Goal: Task Accomplishment & Management: Use online tool/utility

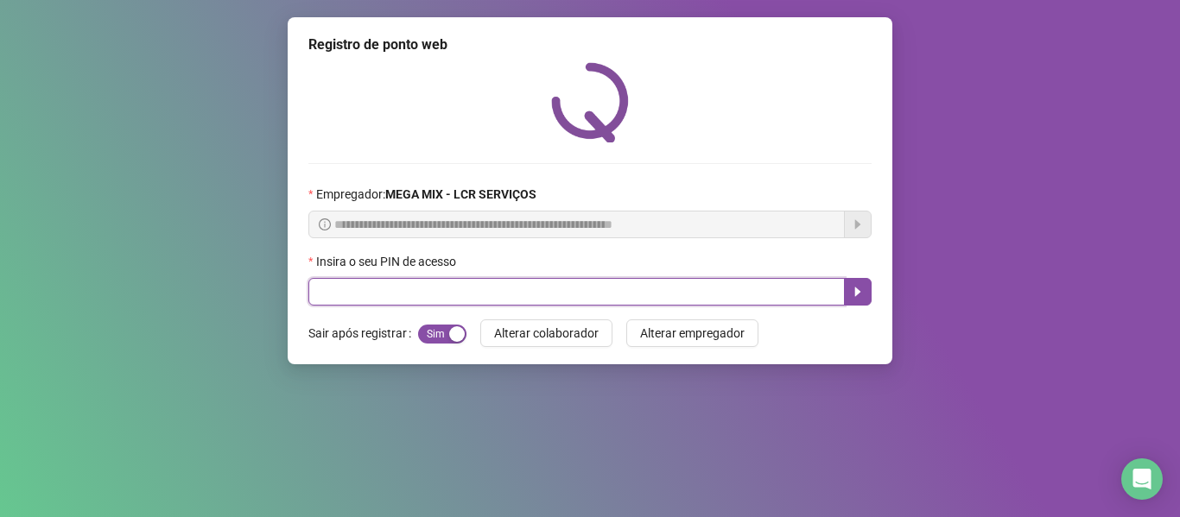
click at [372, 281] on input "text" at bounding box center [576, 292] width 536 height 28
type input "*****"
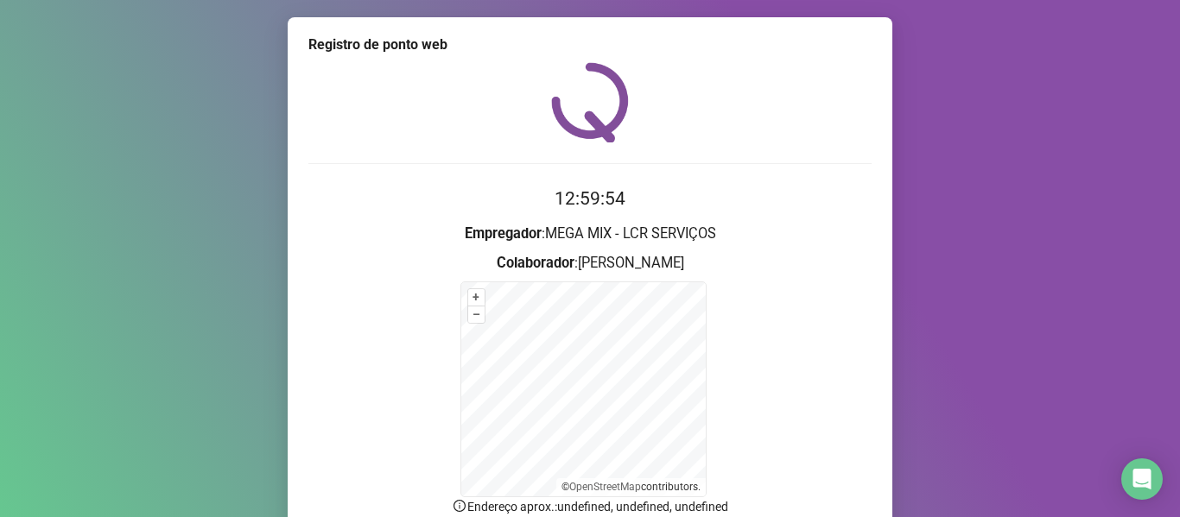
scroll to position [152, 0]
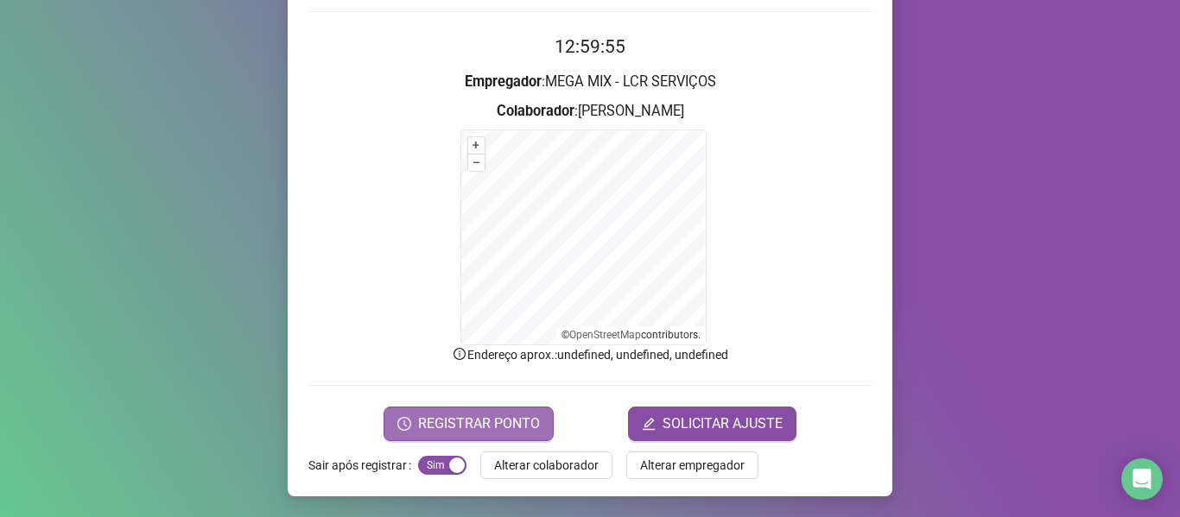
click at [472, 418] on span "REGISTRAR PONTO" at bounding box center [479, 424] width 122 height 21
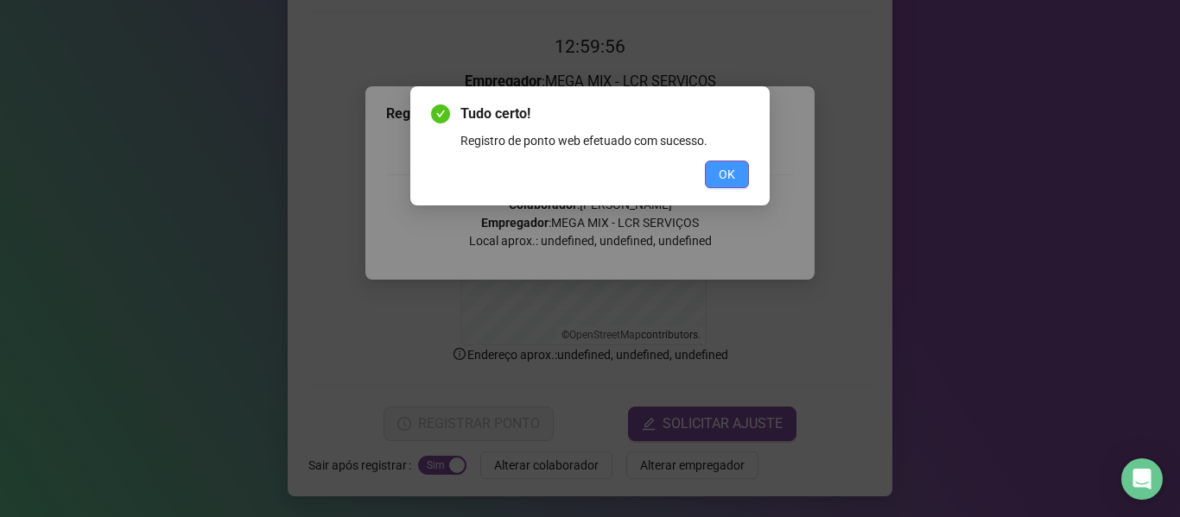
click at [742, 172] on button "OK" at bounding box center [727, 175] width 44 height 28
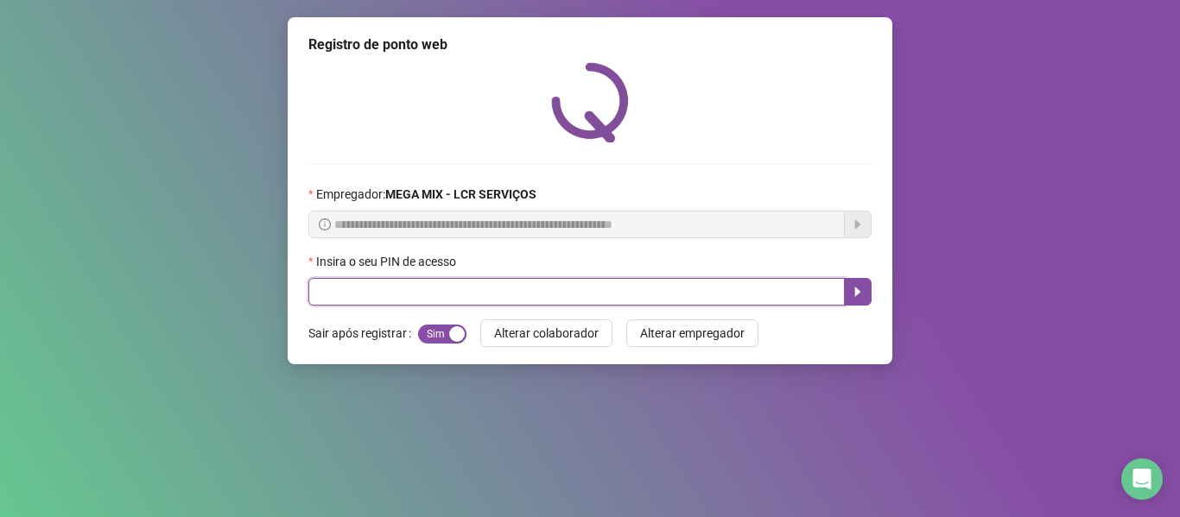
click at [792, 300] on input "text" at bounding box center [576, 292] width 536 height 28
type input "*****"
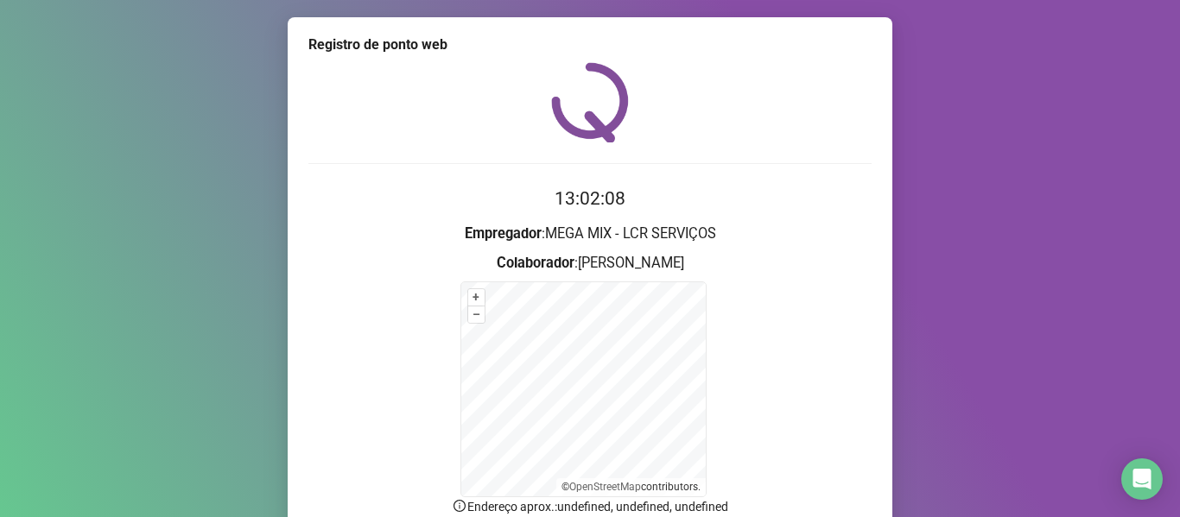
scroll to position [152, 0]
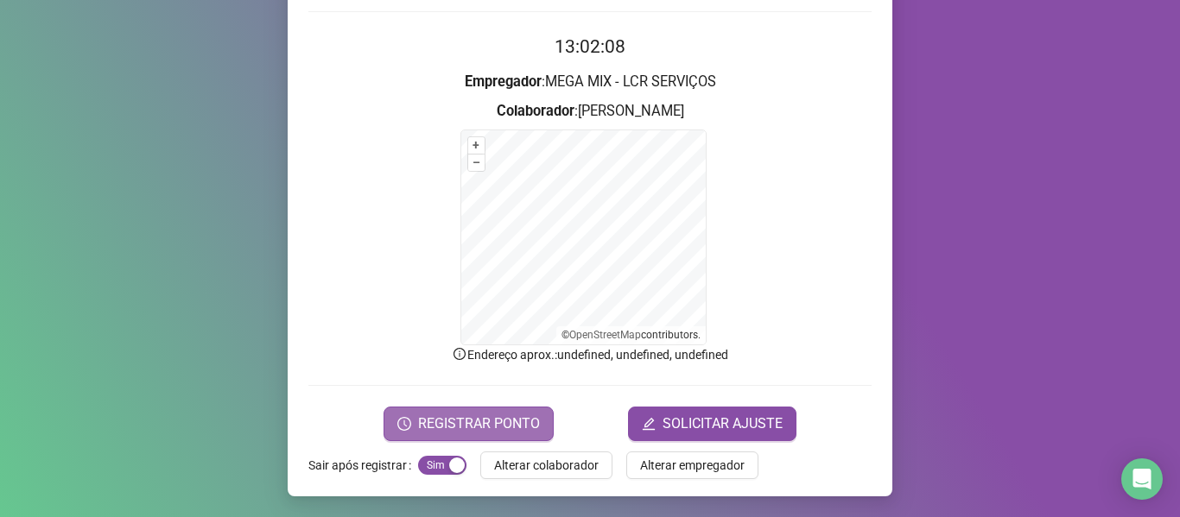
click at [467, 409] on button "REGISTRAR PONTO" at bounding box center [468, 424] width 170 height 35
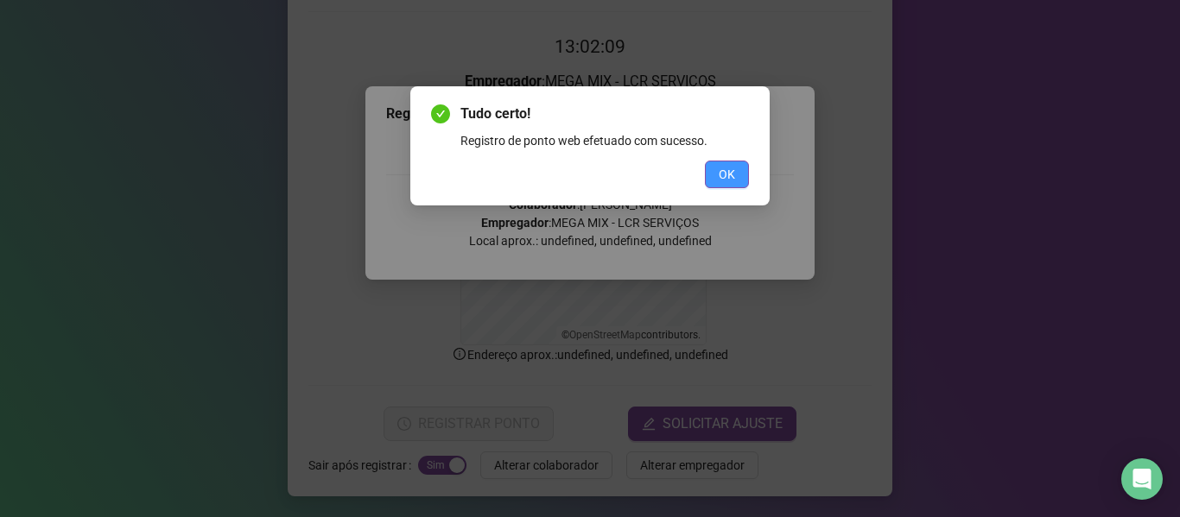
click at [728, 166] on span "OK" at bounding box center [727, 174] width 16 height 19
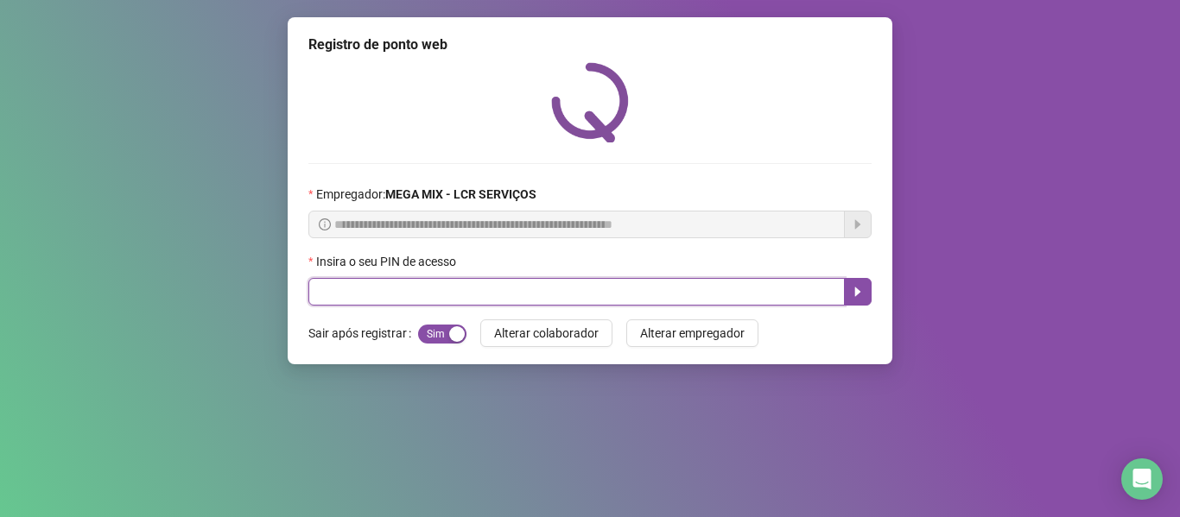
click at [432, 282] on input "text" at bounding box center [576, 292] width 536 height 28
type input "*****"
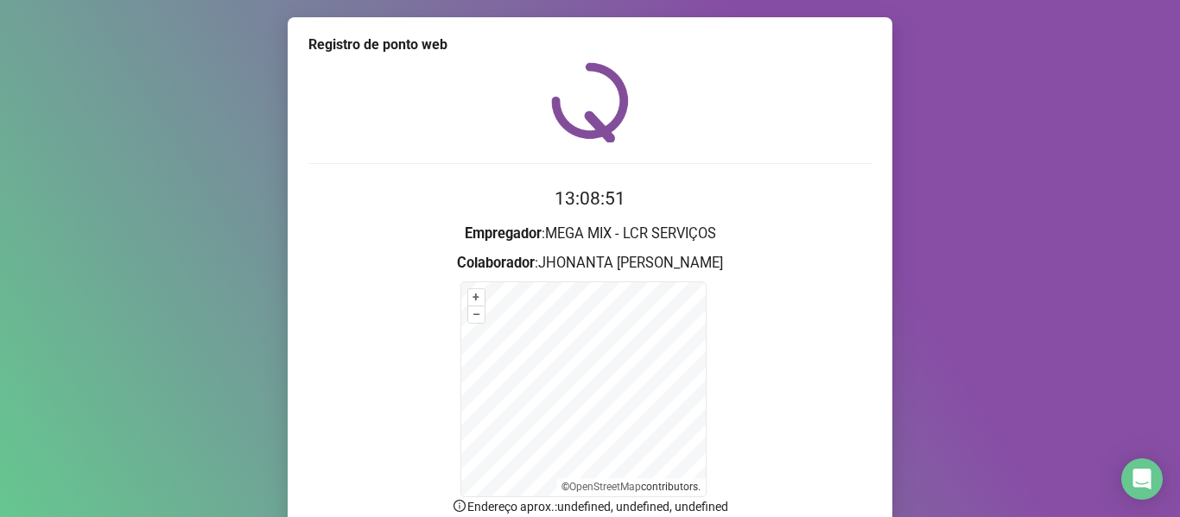
scroll to position [152, 0]
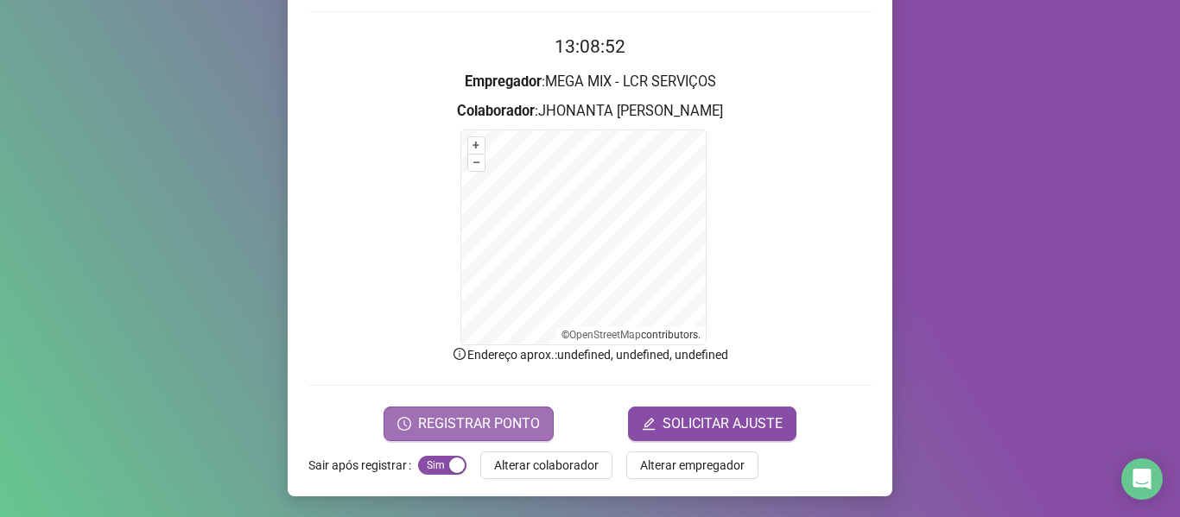
click at [506, 418] on span "REGISTRAR PONTO" at bounding box center [479, 424] width 122 height 21
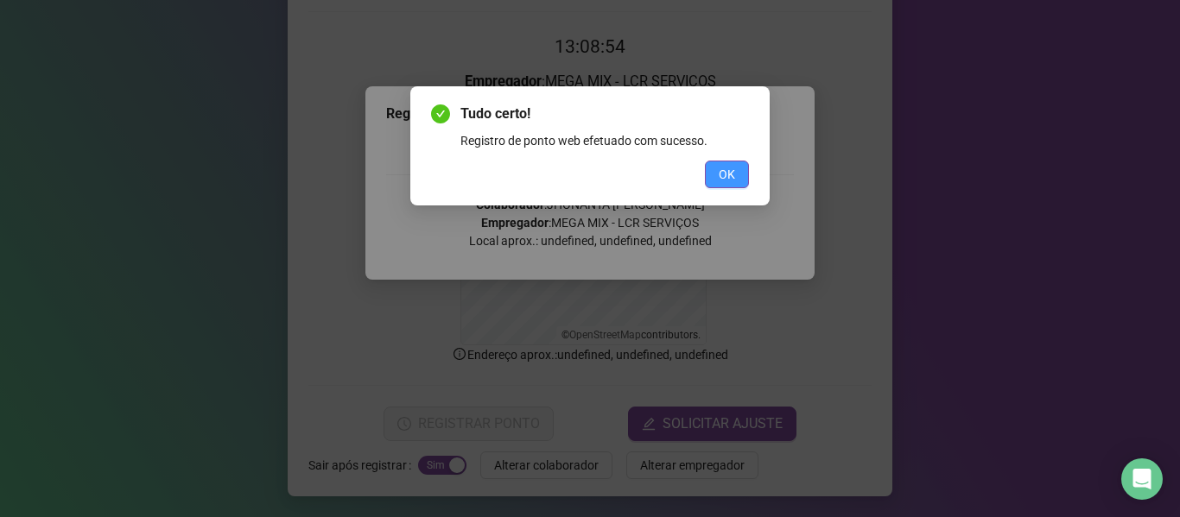
click at [725, 167] on span "OK" at bounding box center [727, 174] width 16 height 19
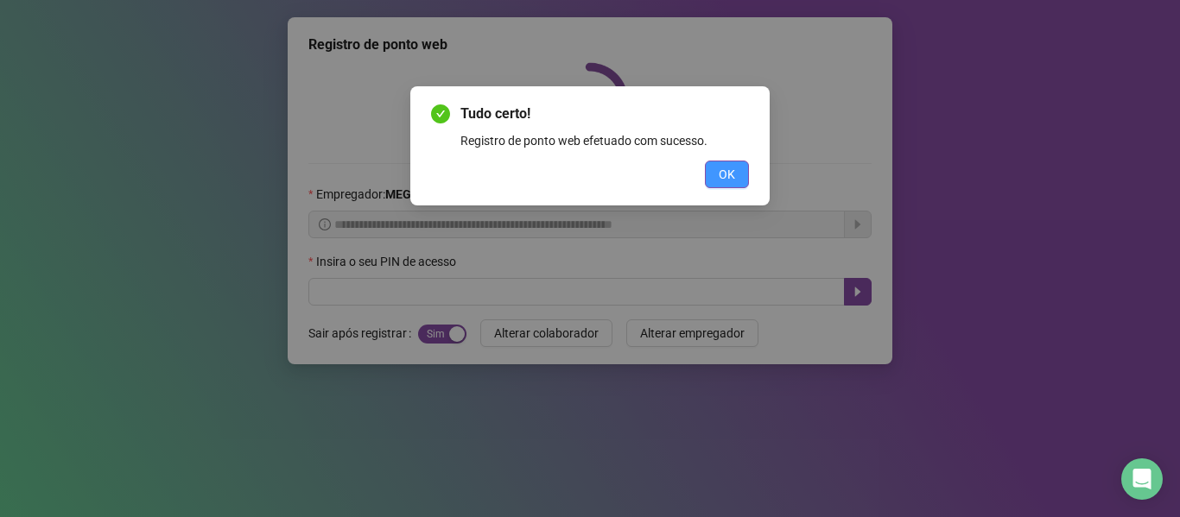
scroll to position [0, 0]
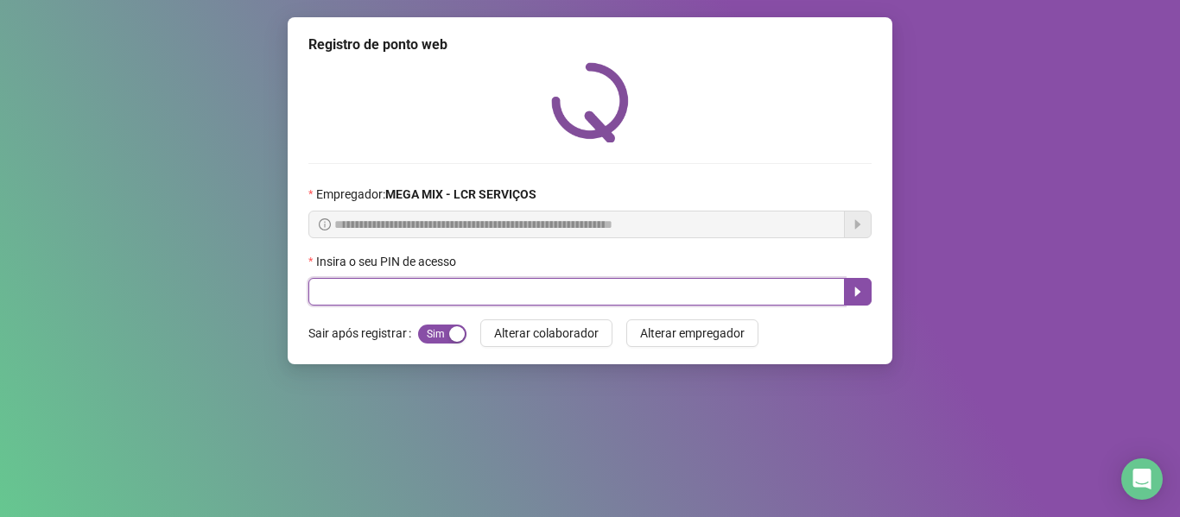
click at [393, 292] on input "text" at bounding box center [576, 292] width 536 height 28
type input "*****"
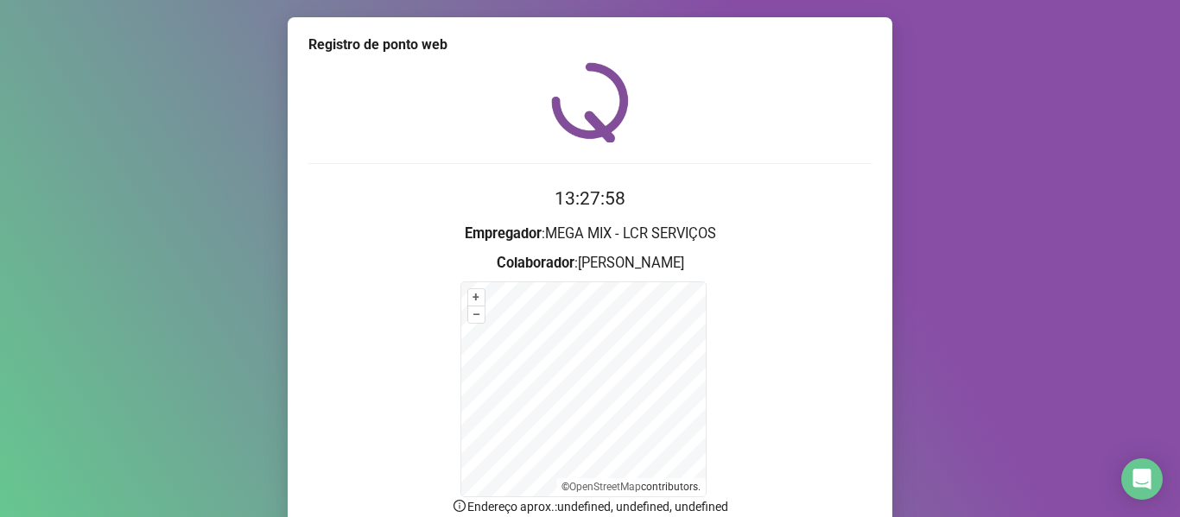
scroll to position [152, 0]
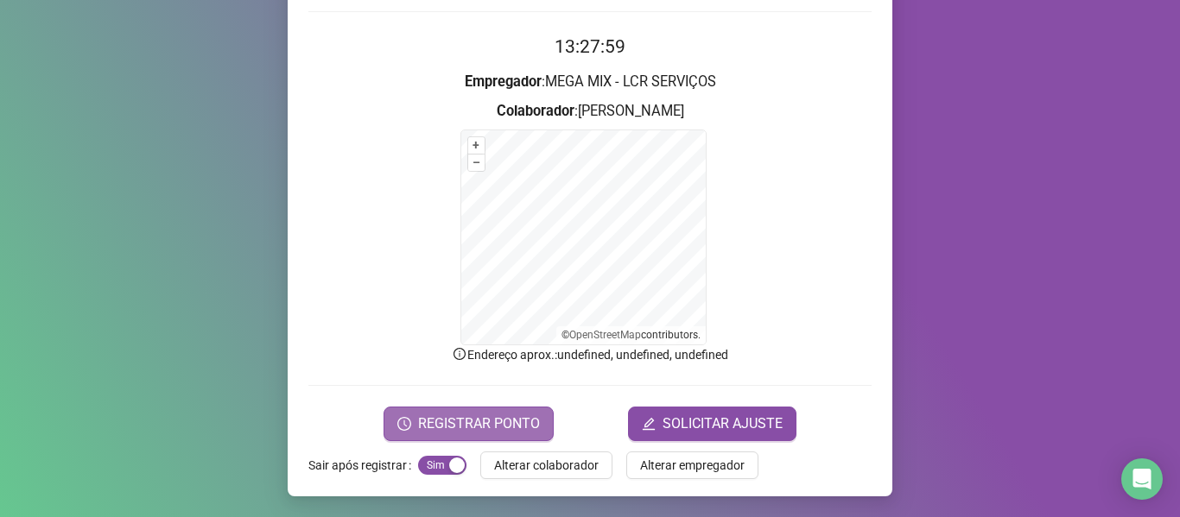
click at [455, 423] on span "REGISTRAR PONTO" at bounding box center [479, 424] width 122 height 21
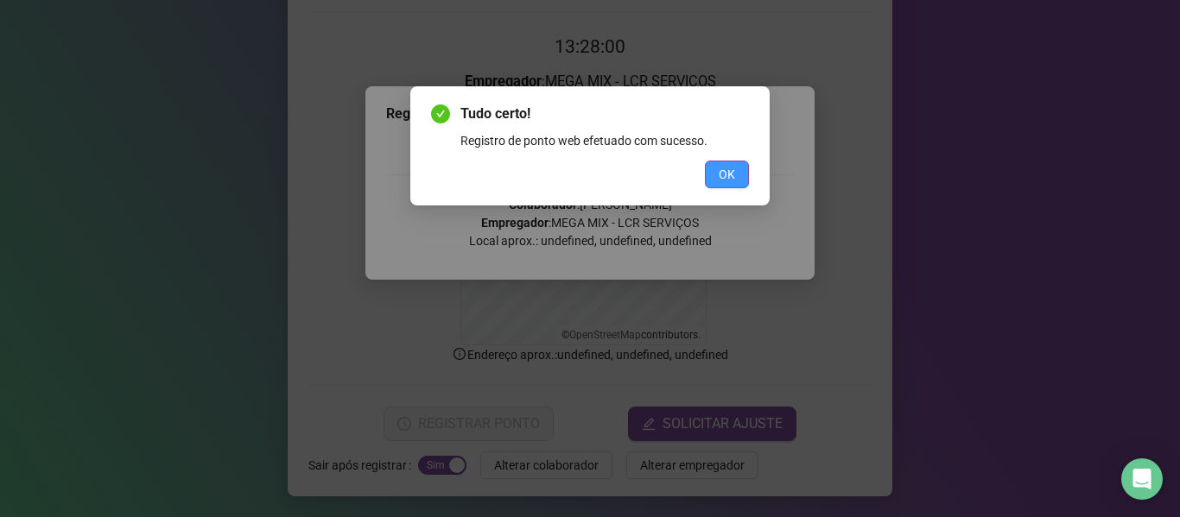
click at [729, 175] on span "OK" at bounding box center [727, 174] width 16 height 19
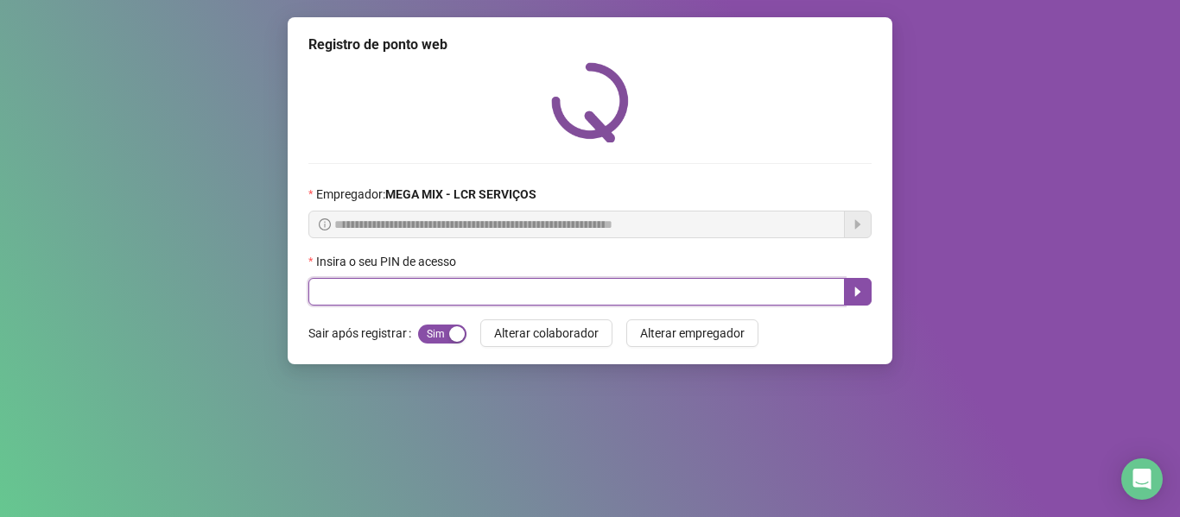
click at [675, 281] on input "text" at bounding box center [576, 292] width 536 height 28
type input "*****"
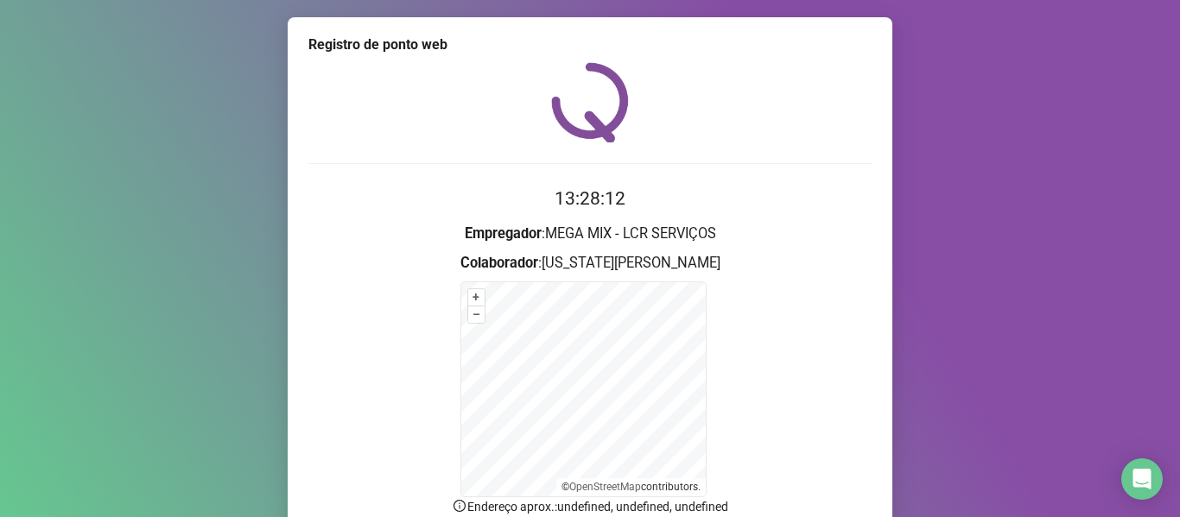
scroll to position [152, 0]
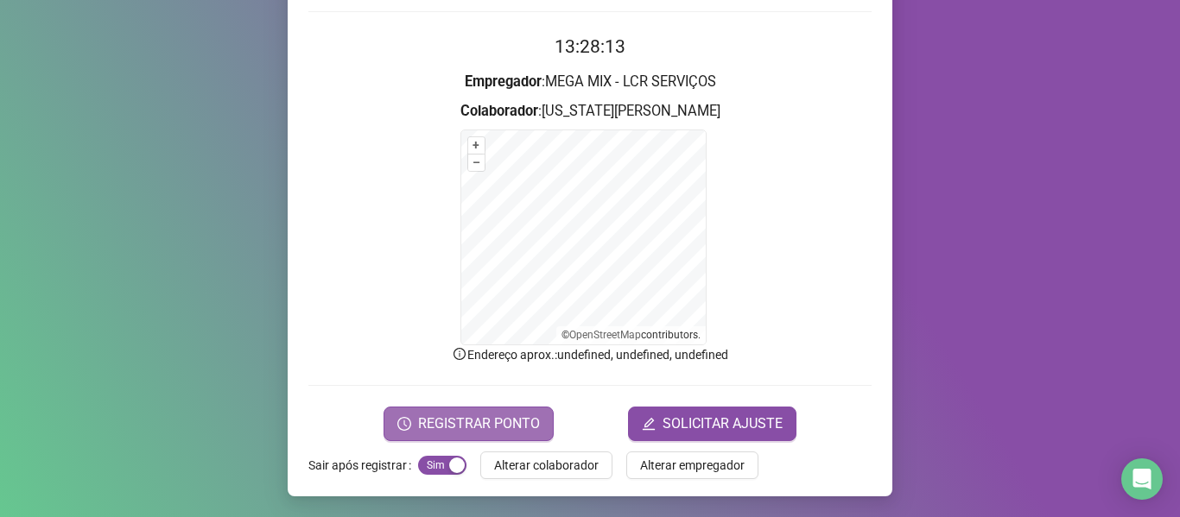
click at [463, 414] on span "REGISTRAR PONTO" at bounding box center [479, 424] width 122 height 21
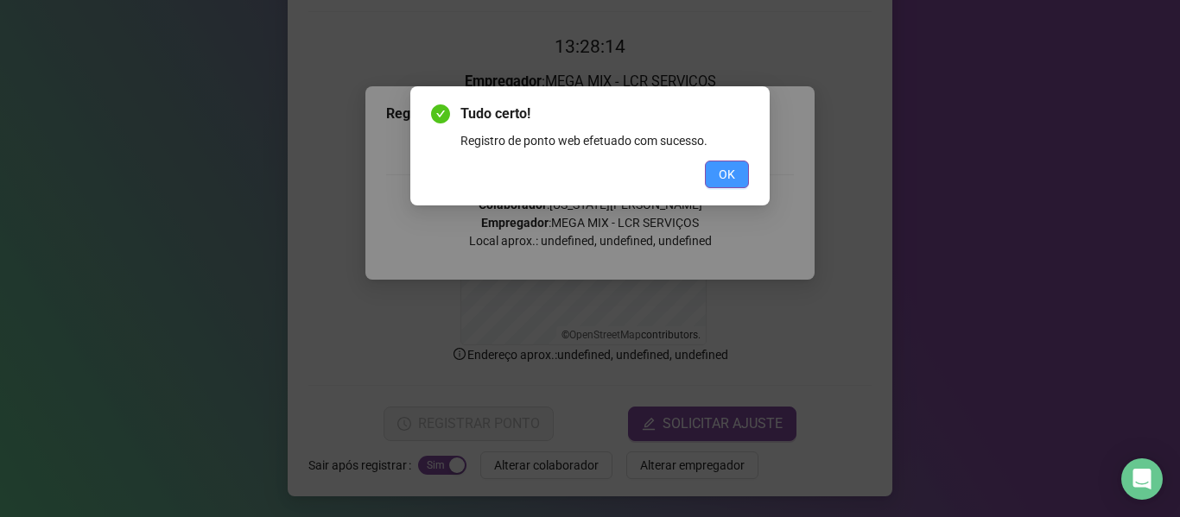
click at [723, 170] on span "OK" at bounding box center [727, 174] width 16 height 19
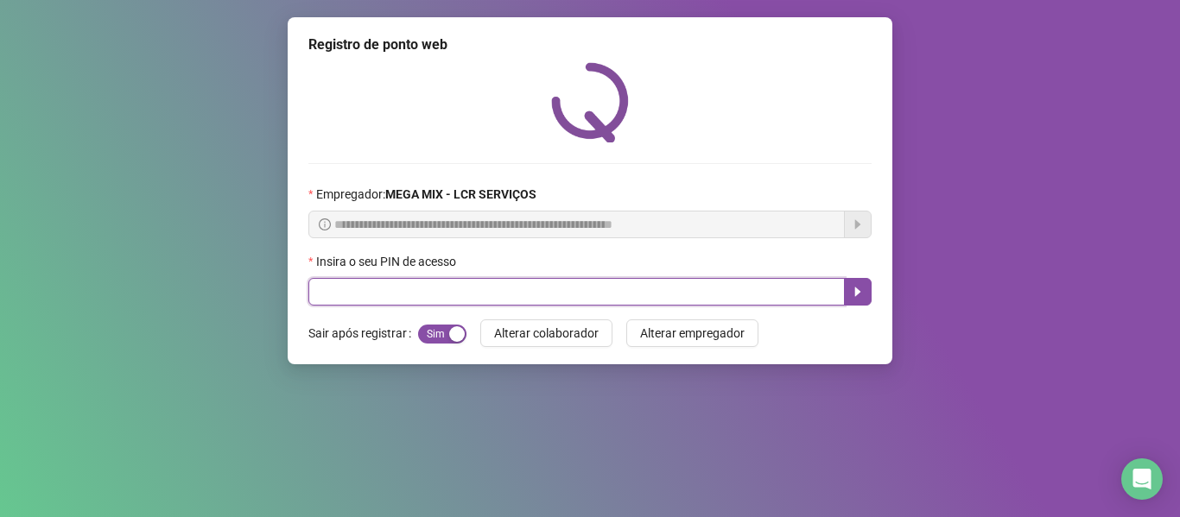
click at [738, 298] on input "text" at bounding box center [576, 292] width 536 height 28
type input "*****"
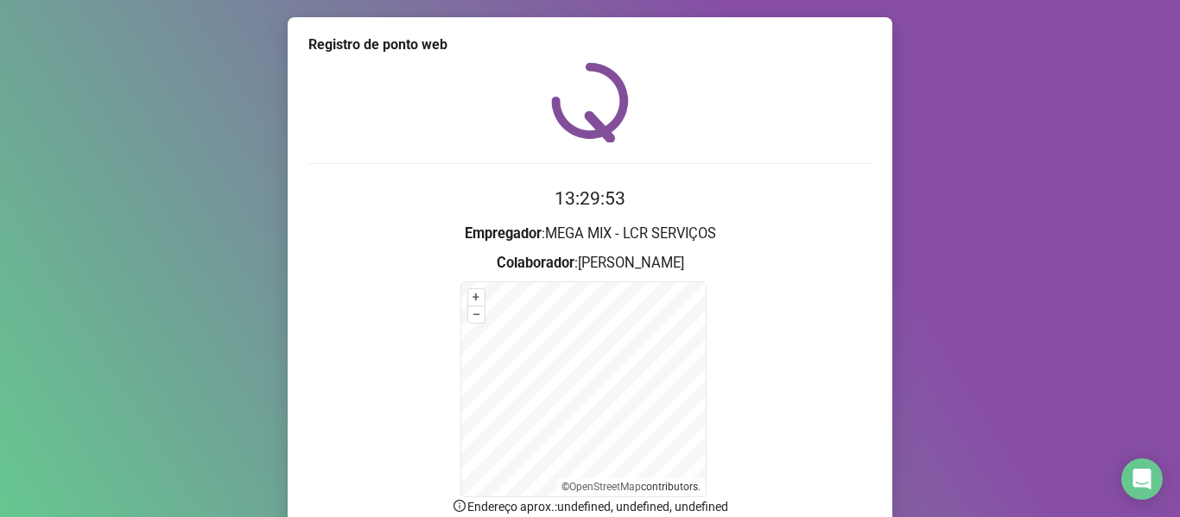
scroll to position [152, 0]
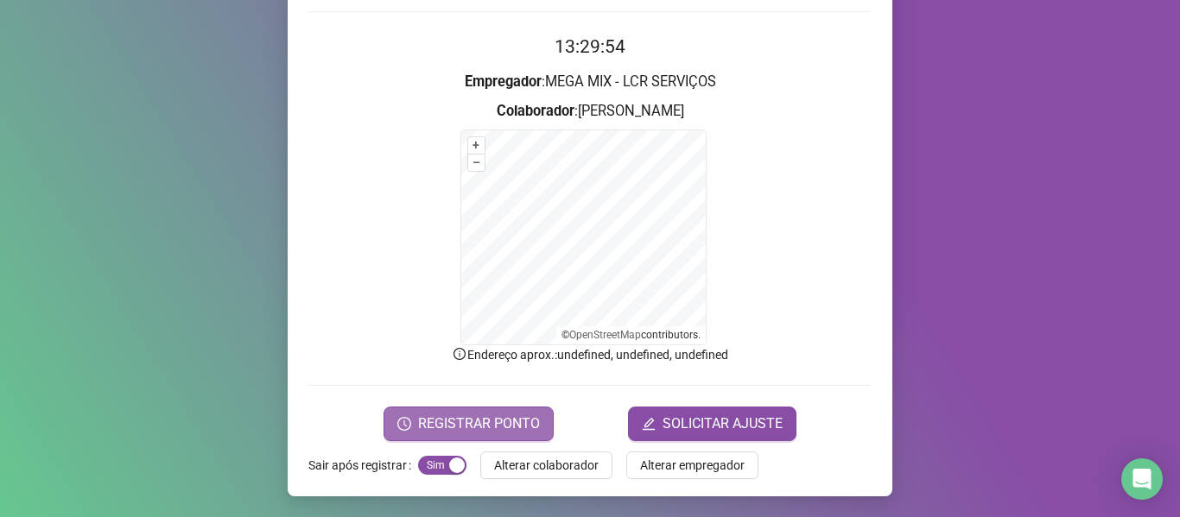
click at [485, 421] on span "REGISTRAR PONTO" at bounding box center [479, 424] width 122 height 21
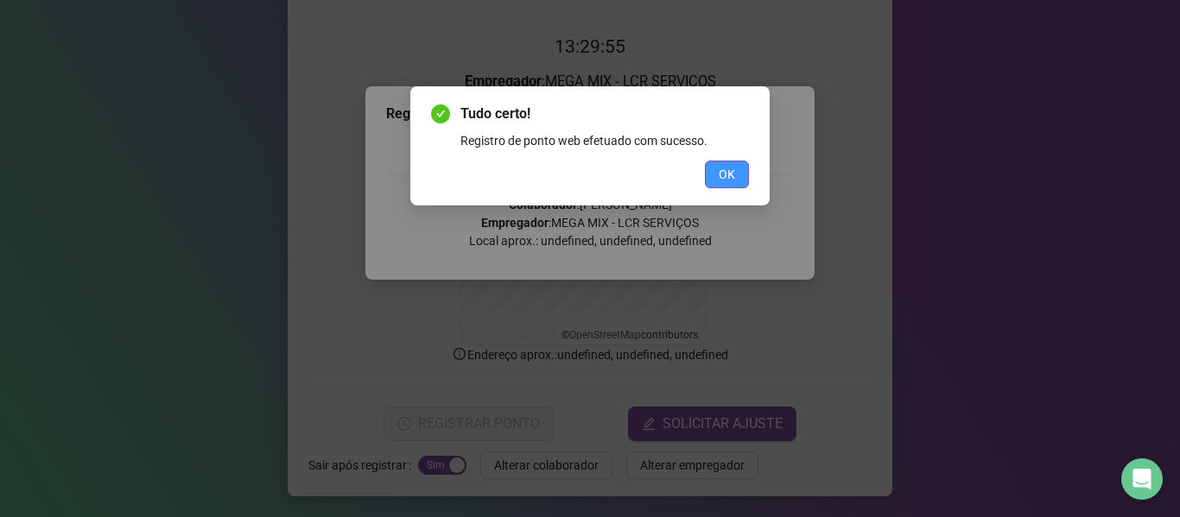
click at [724, 170] on span "OK" at bounding box center [727, 174] width 16 height 19
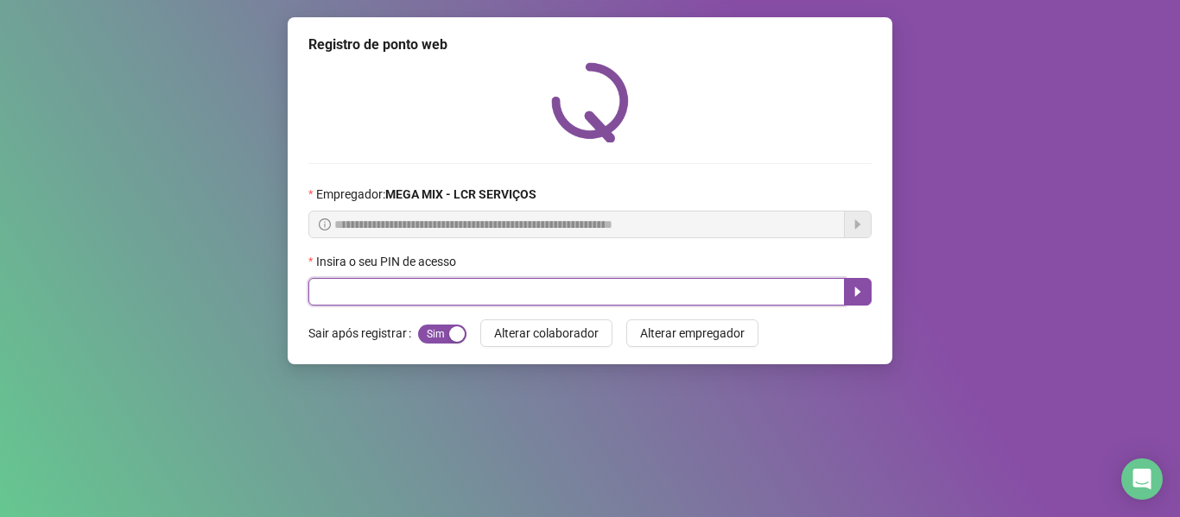
click at [799, 295] on input "text" at bounding box center [576, 292] width 536 height 28
type input "*****"
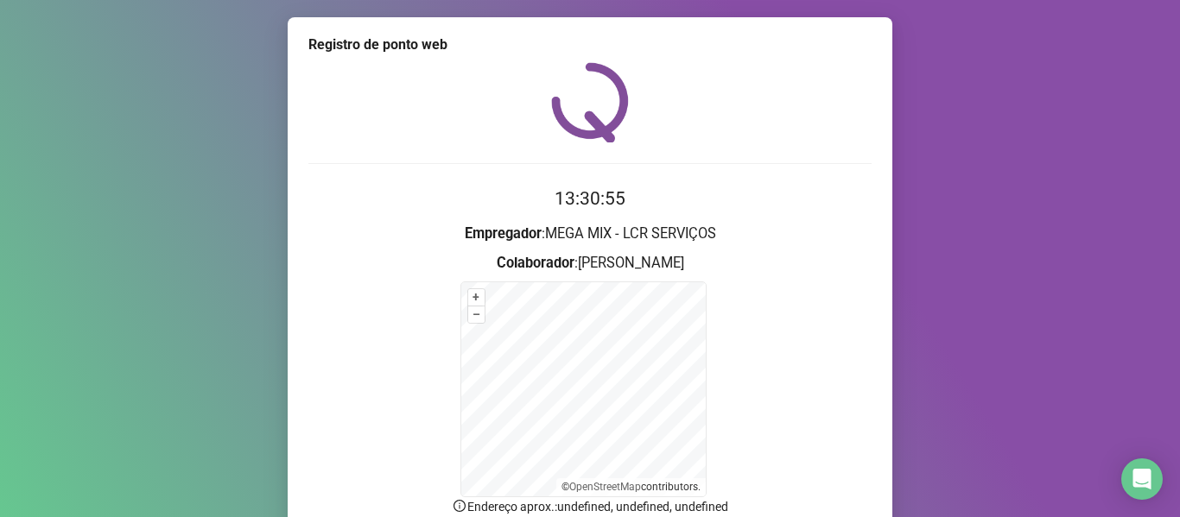
scroll to position [152, 0]
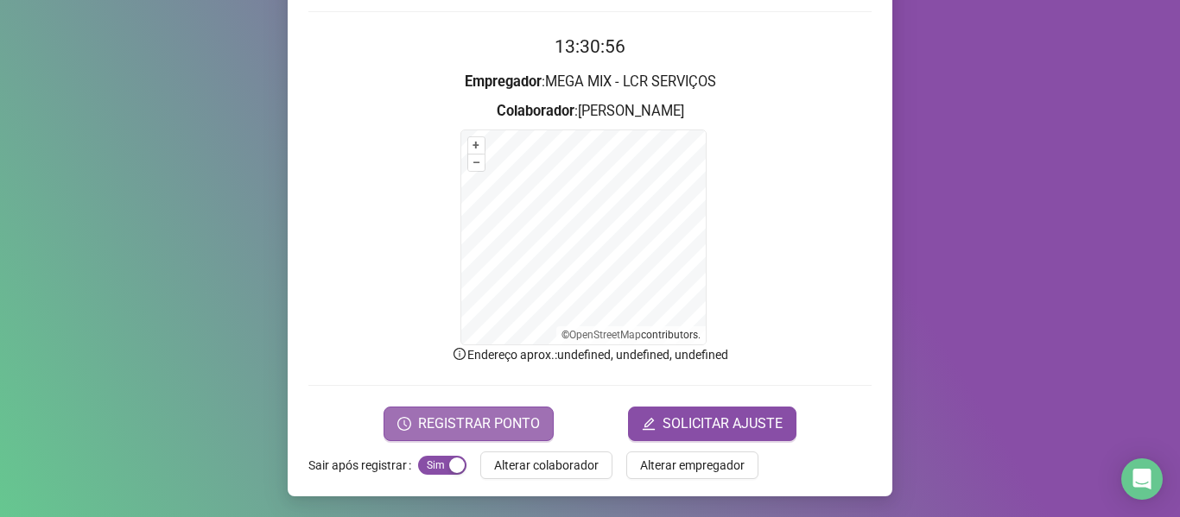
click at [473, 427] on span "REGISTRAR PONTO" at bounding box center [479, 424] width 122 height 21
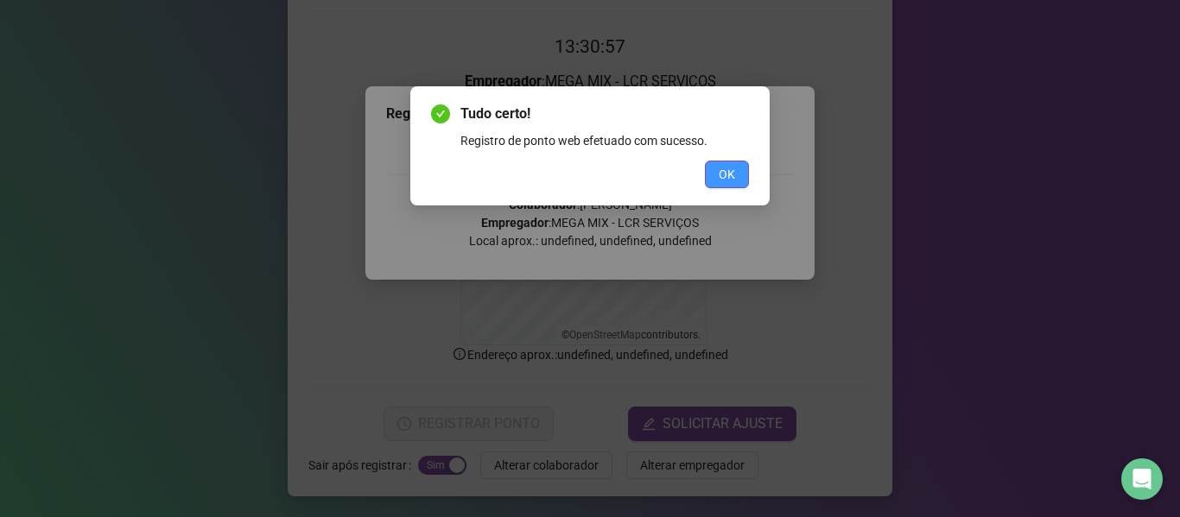
click at [732, 179] on span "OK" at bounding box center [727, 174] width 16 height 19
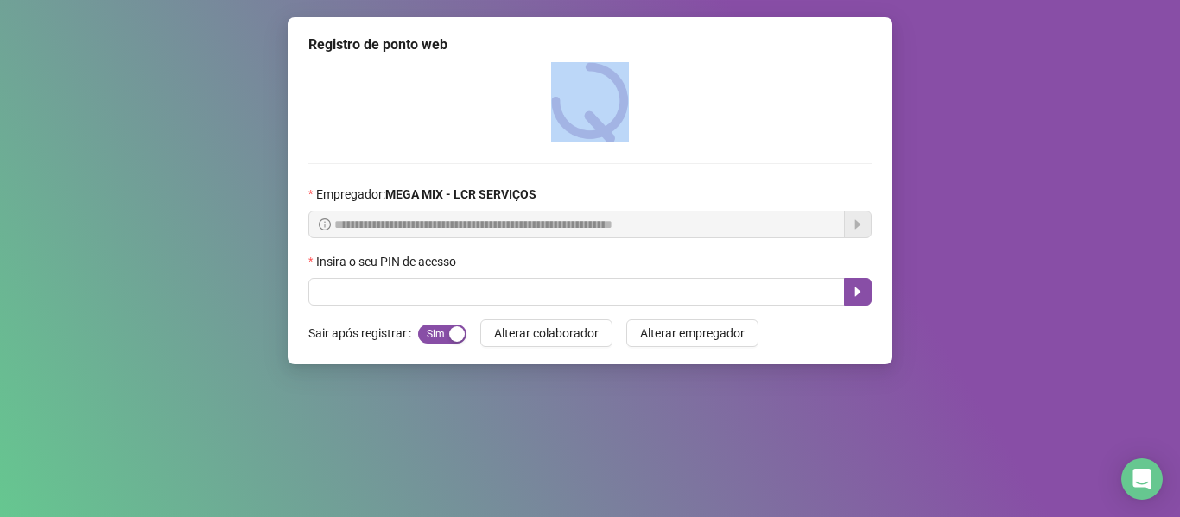
click at [779, 95] on div at bounding box center [589, 102] width 563 height 80
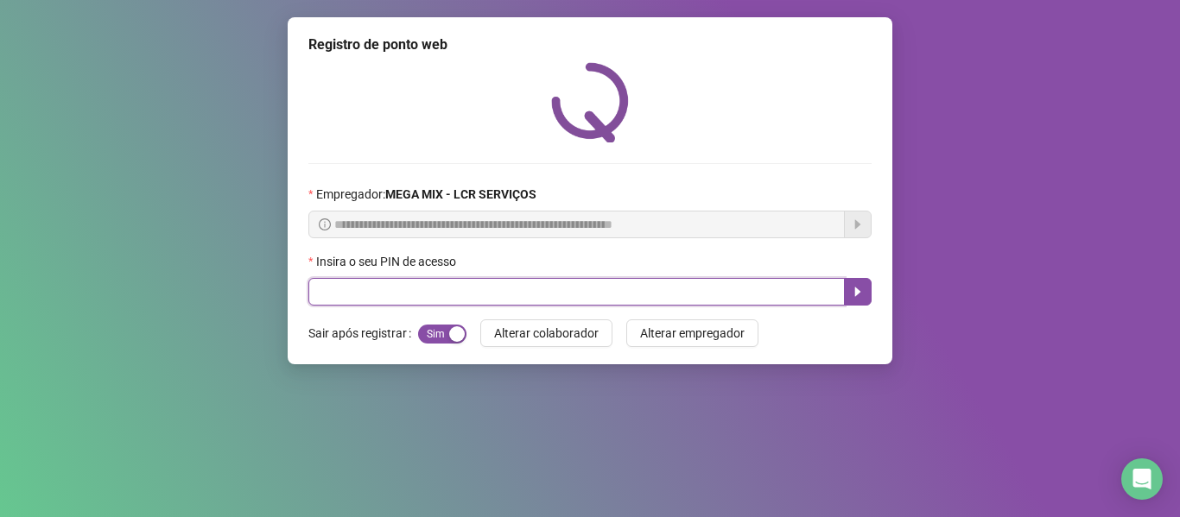
click at [650, 298] on input "text" at bounding box center [576, 292] width 536 height 28
type input "*****"
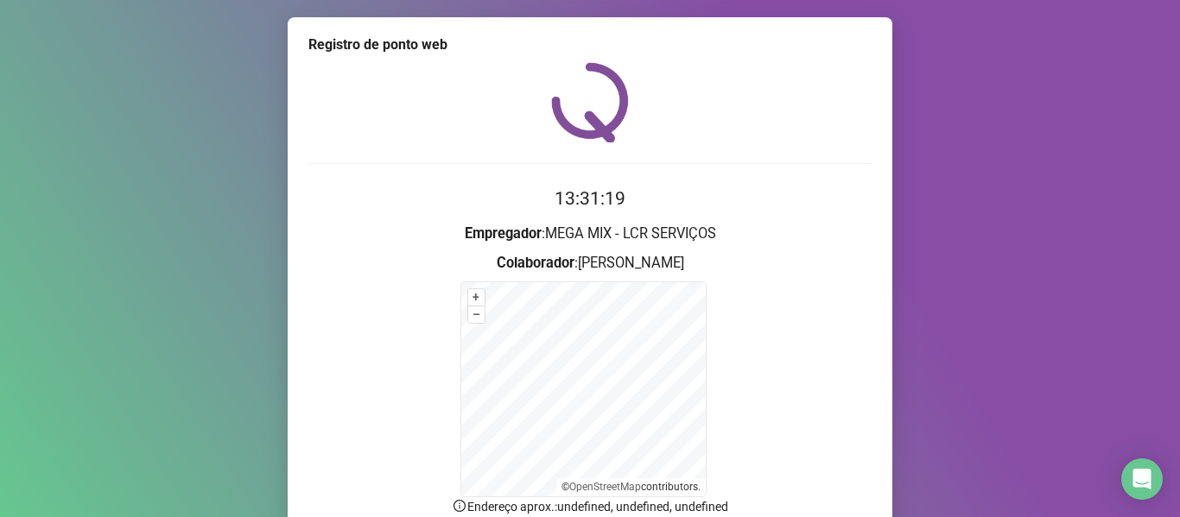
scroll to position [152, 0]
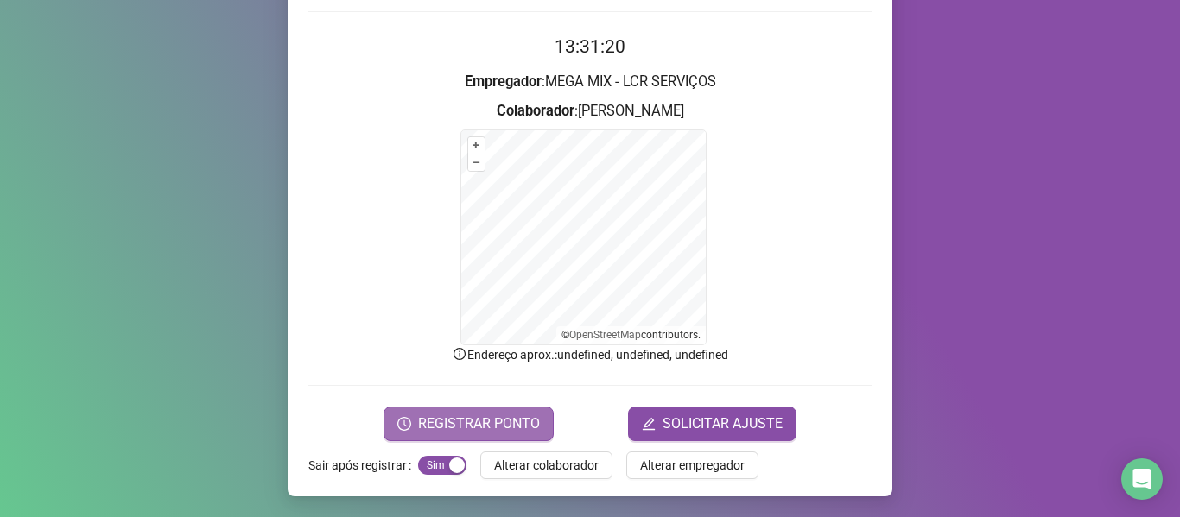
click at [493, 409] on button "REGISTRAR PONTO" at bounding box center [468, 424] width 170 height 35
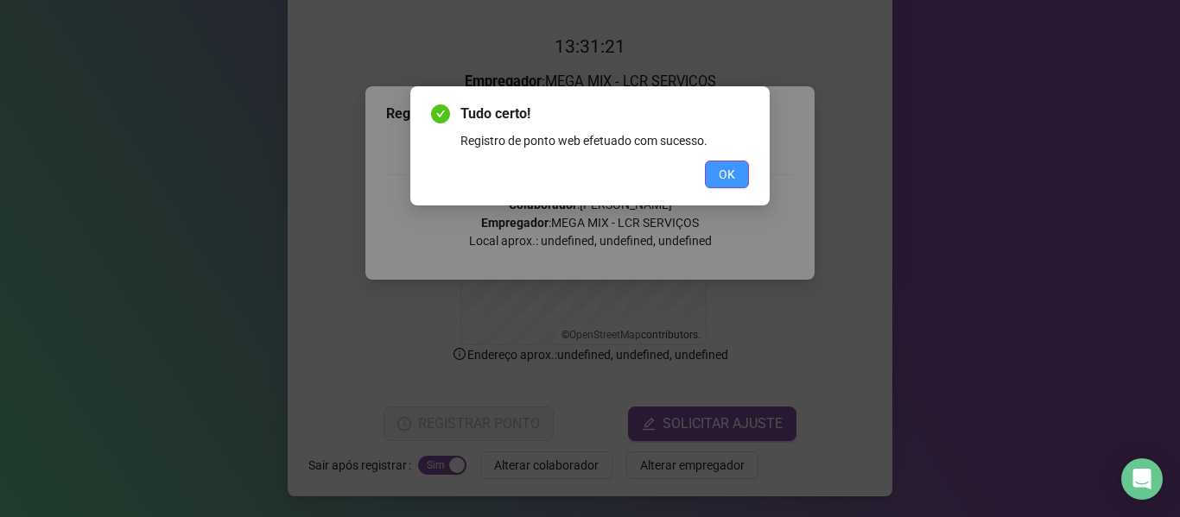
click at [723, 169] on span "OK" at bounding box center [727, 174] width 16 height 19
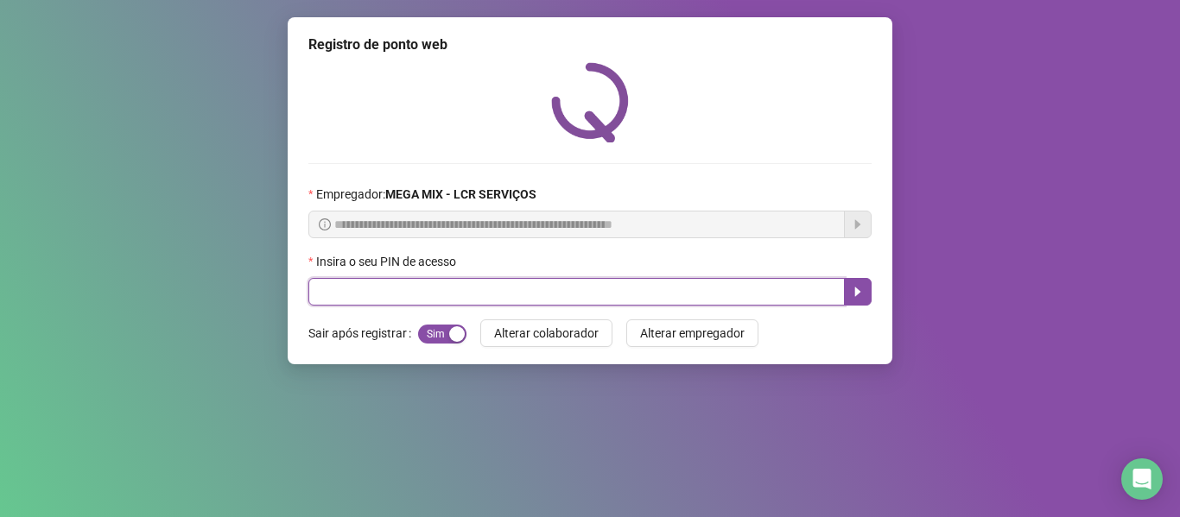
click at [753, 303] on input "text" at bounding box center [576, 292] width 536 height 28
type input "*****"
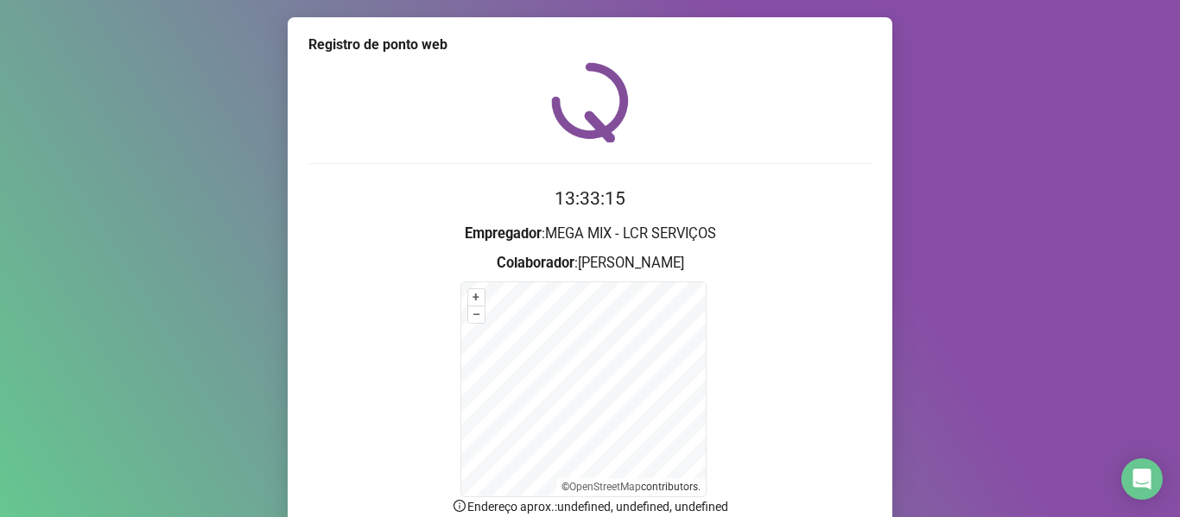
scroll to position [152, 0]
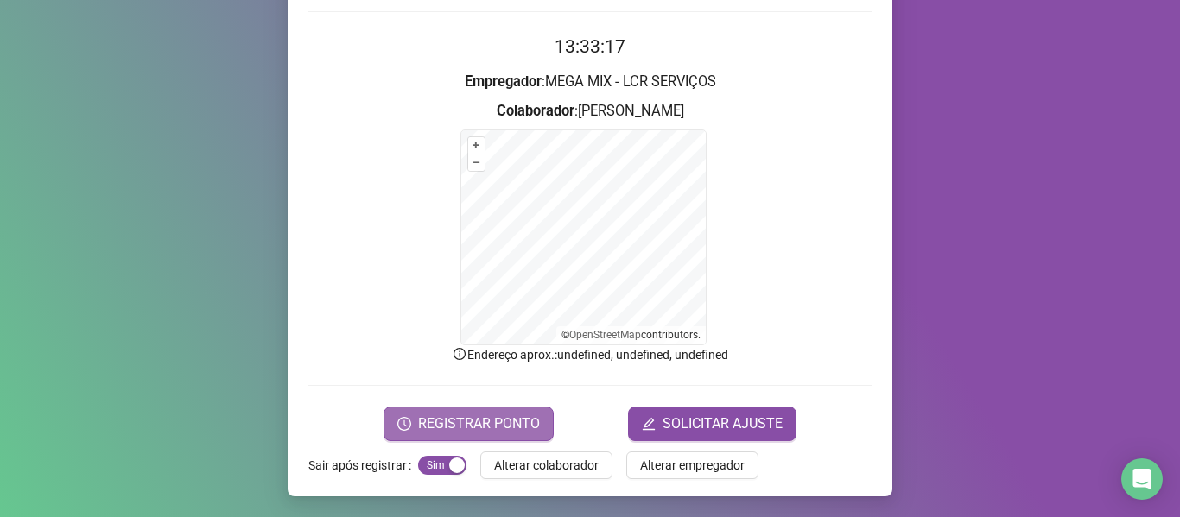
click at [514, 425] on span "REGISTRAR PONTO" at bounding box center [479, 424] width 122 height 21
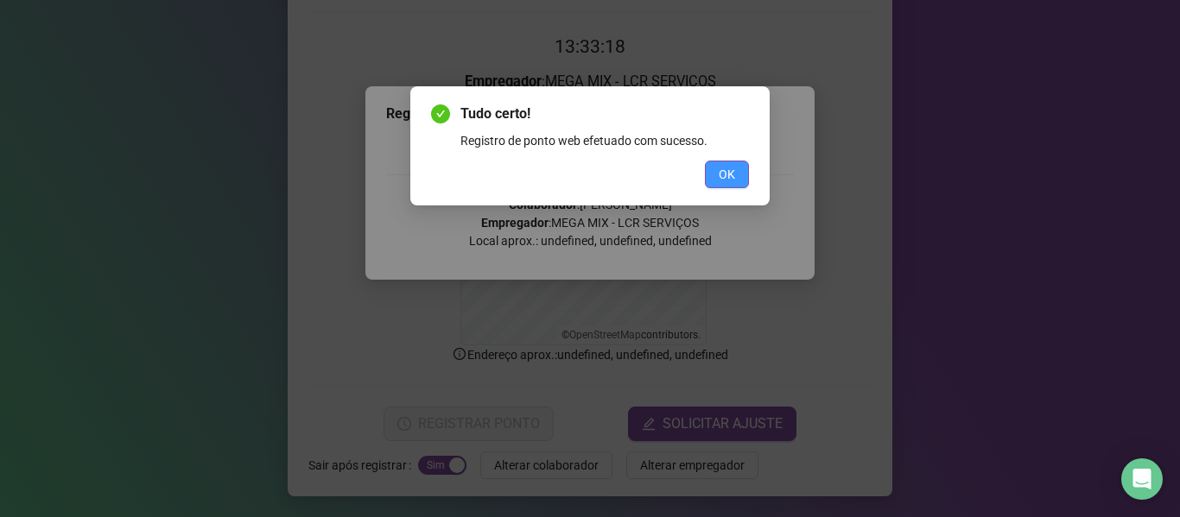
click at [718, 175] on button "OK" at bounding box center [727, 175] width 44 height 28
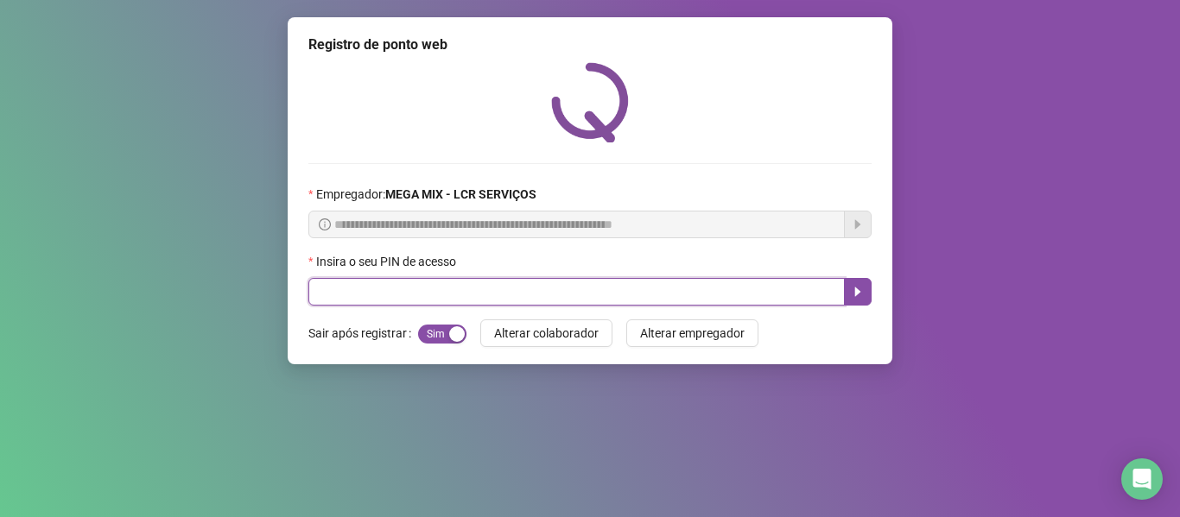
click at [772, 301] on input "text" at bounding box center [576, 292] width 536 height 28
type input "*****"
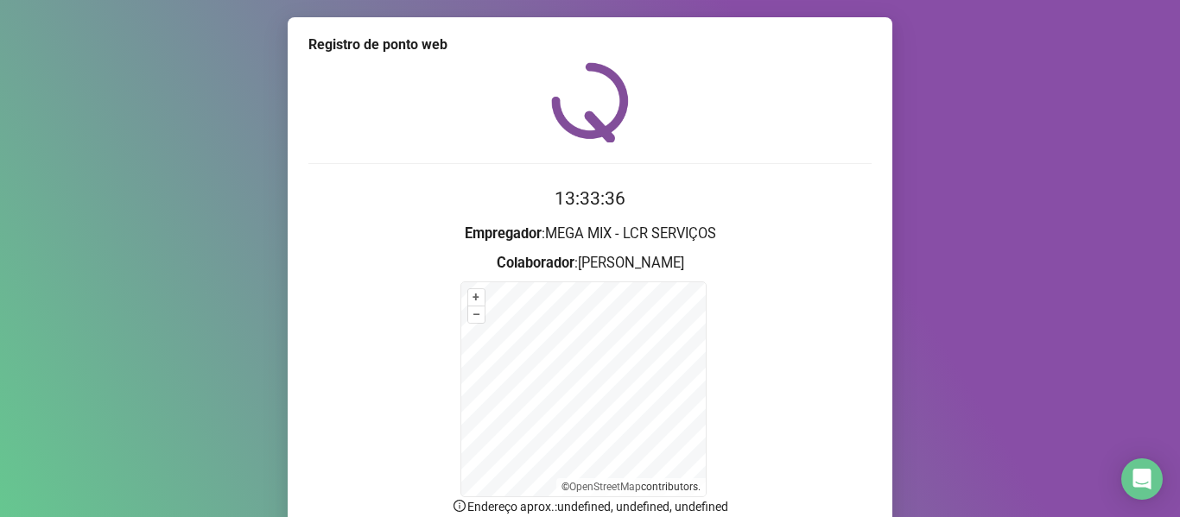
scroll to position [86, 0]
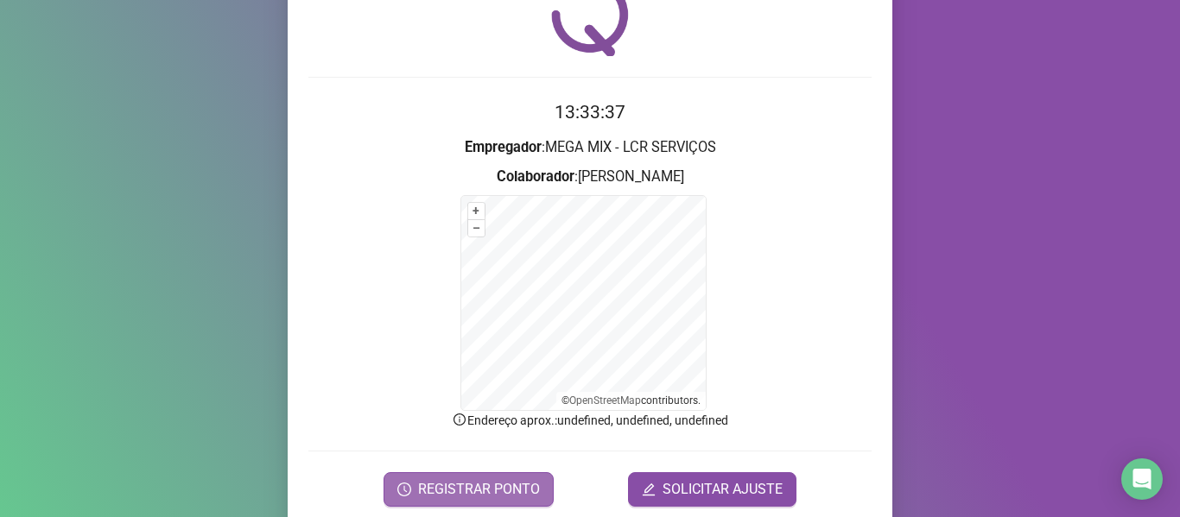
click at [464, 483] on span "REGISTRAR PONTO" at bounding box center [479, 489] width 122 height 21
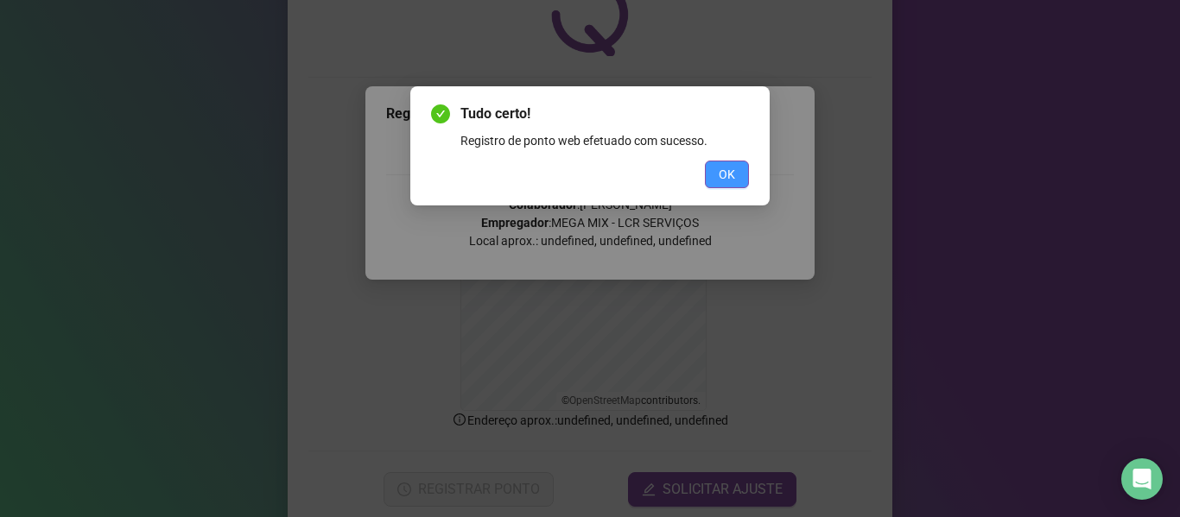
click at [723, 181] on span "OK" at bounding box center [727, 174] width 16 height 19
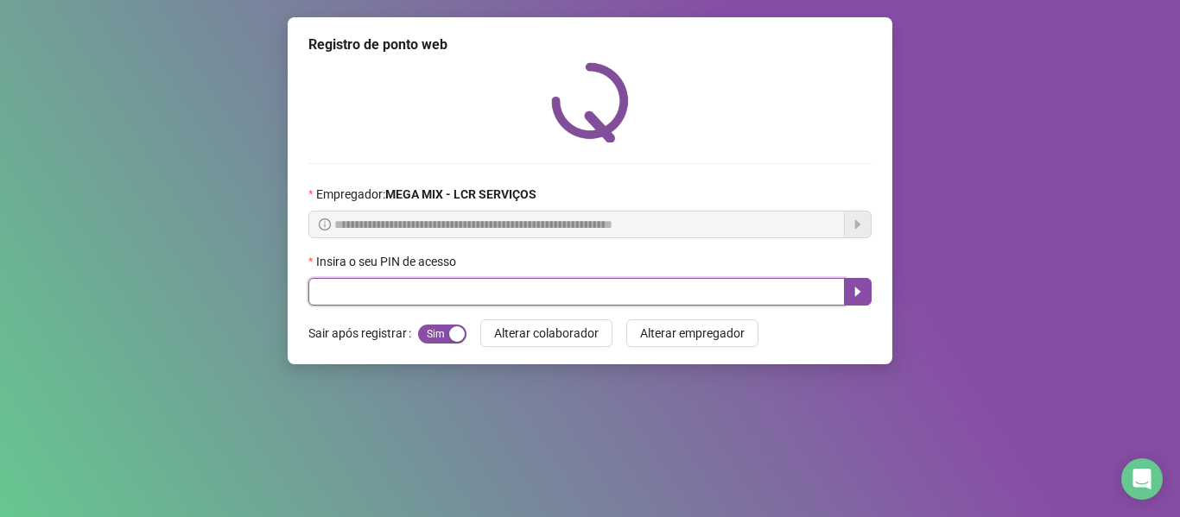
click at [658, 292] on input "text" at bounding box center [576, 292] width 536 height 28
type input "*****"
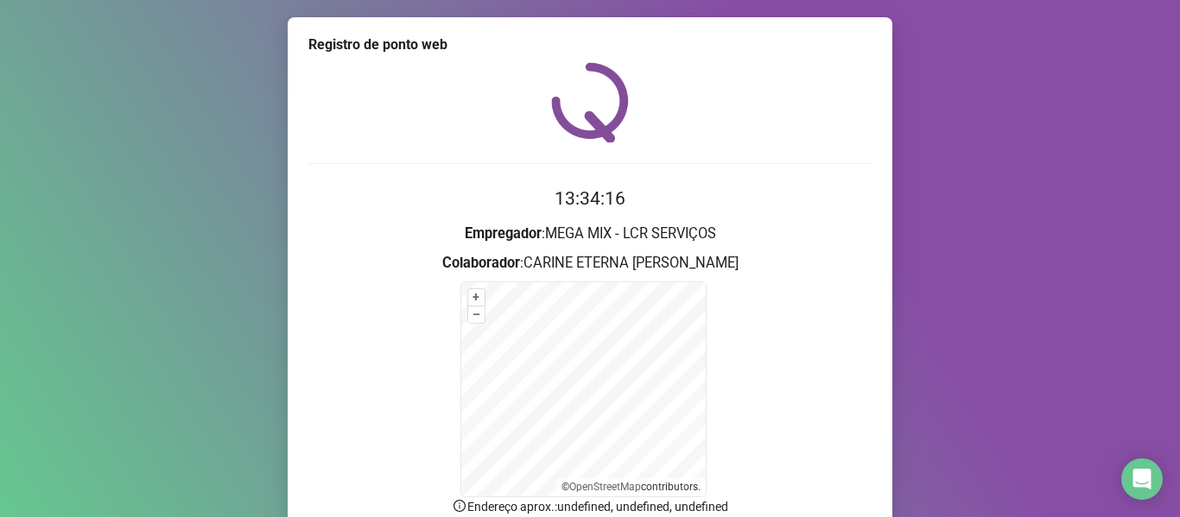
scroll to position [152, 0]
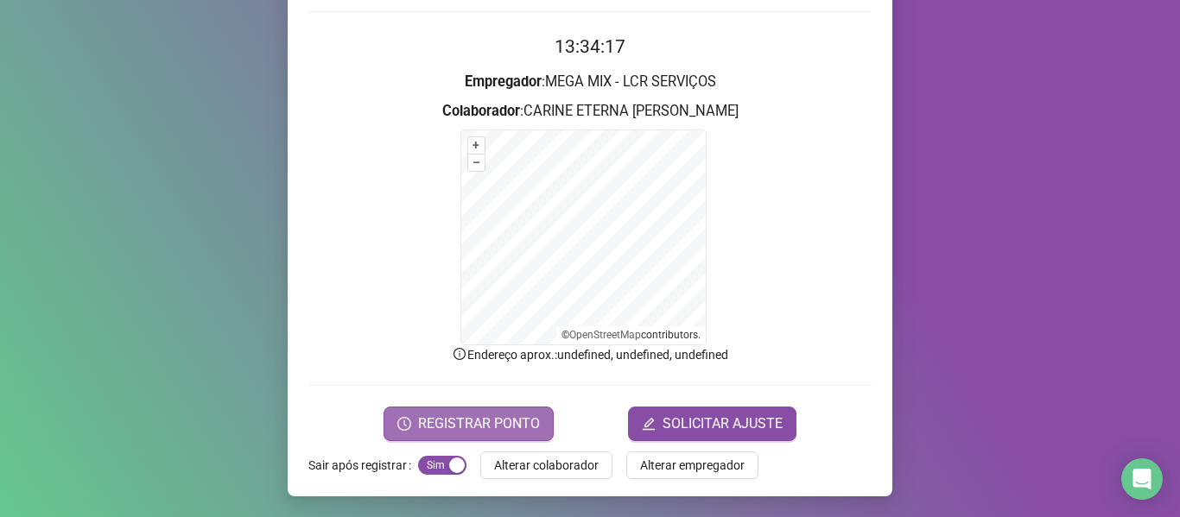
click at [510, 422] on span "REGISTRAR PONTO" at bounding box center [479, 424] width 122 height 21
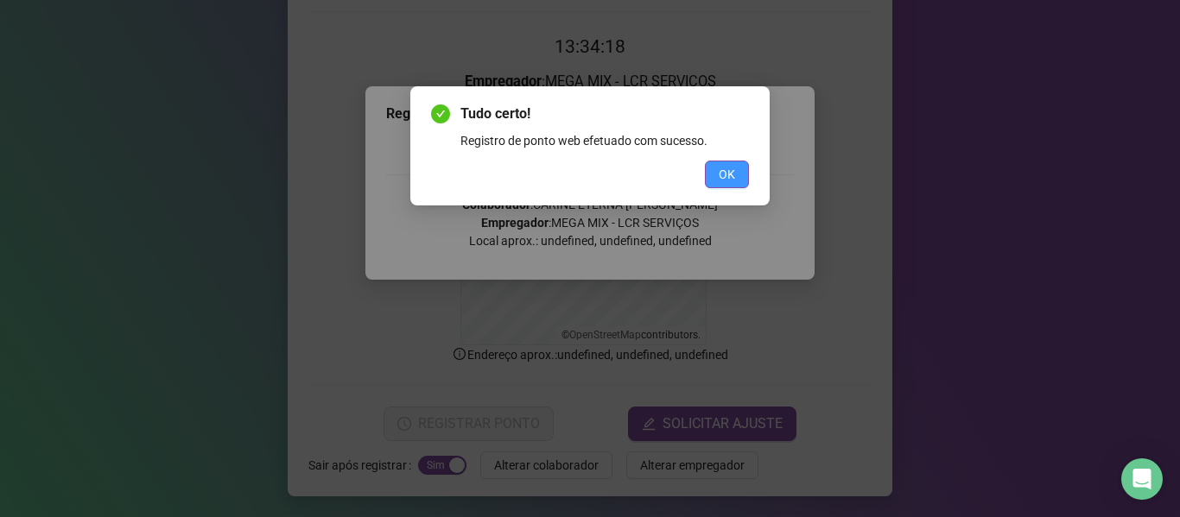
click at [726, 171] on span "OK" at bounding box center [727, 174] width 16 height 19
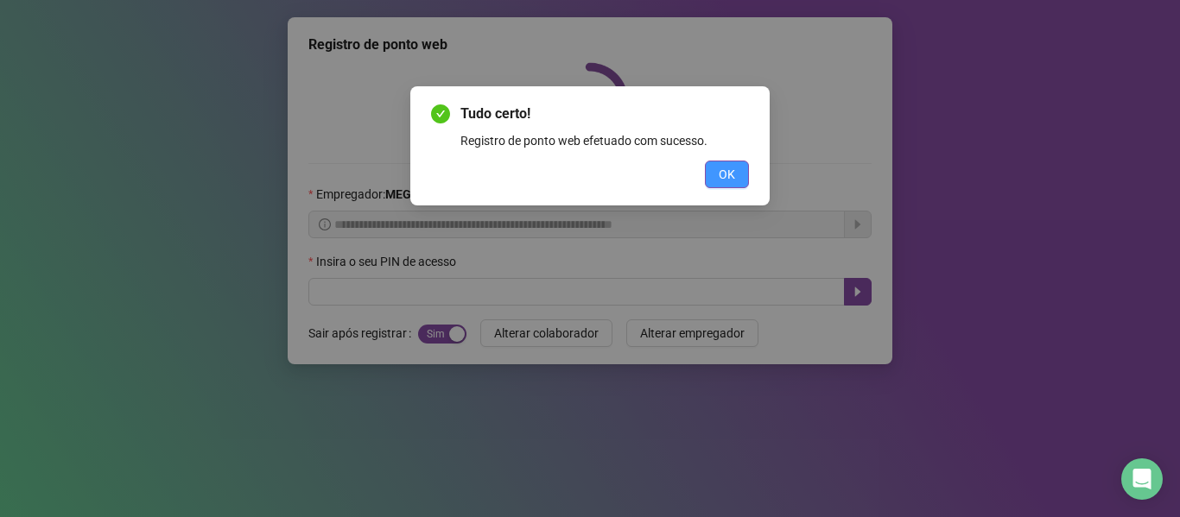
scroll to position [0, 0]
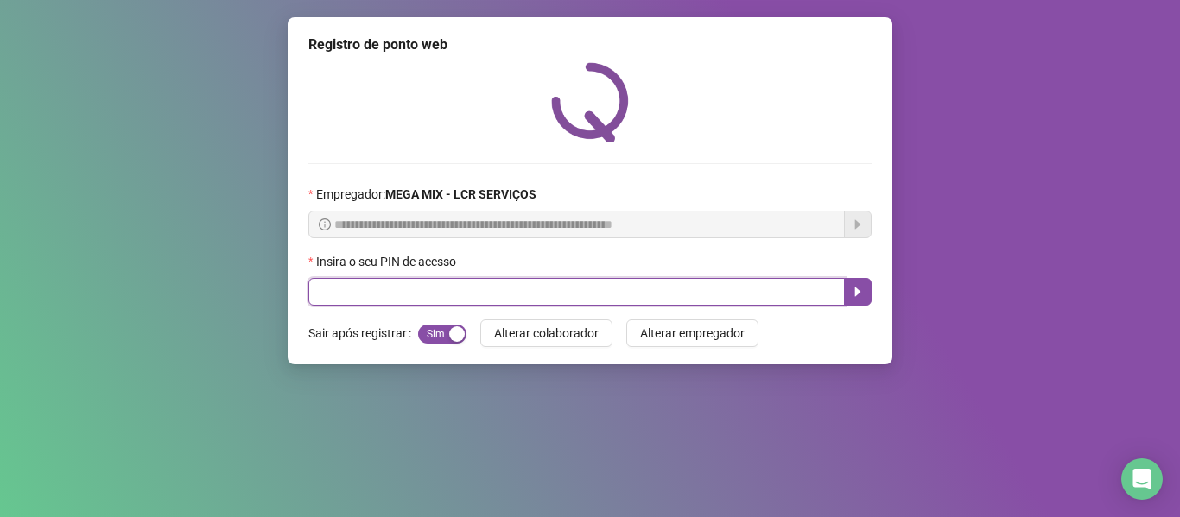
click at [757, 292] on input "text" at bounding box center [576, 292] width 536 height 28
type input "*****"
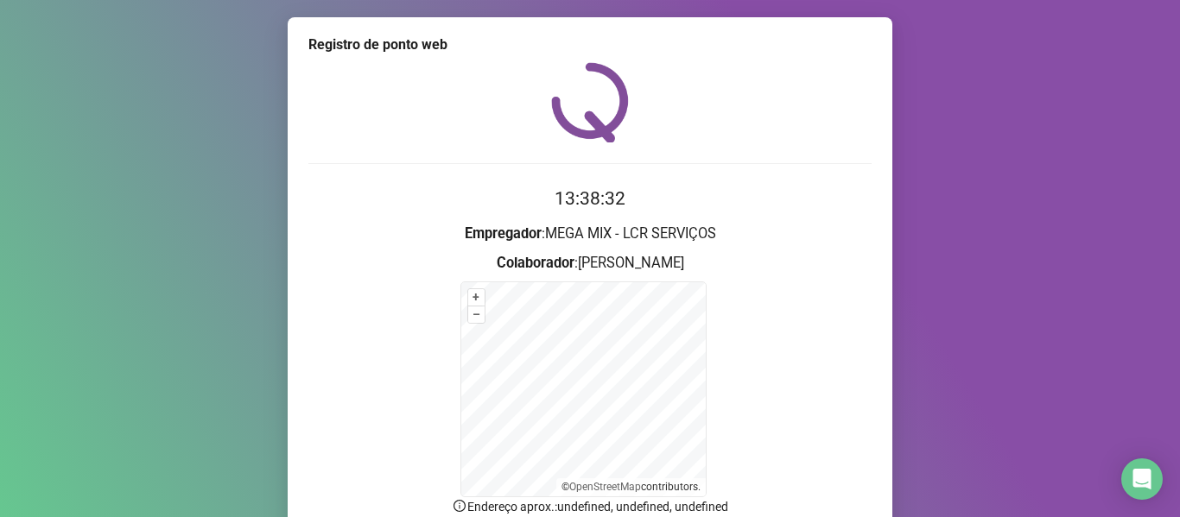
scroll to position [152, 0]
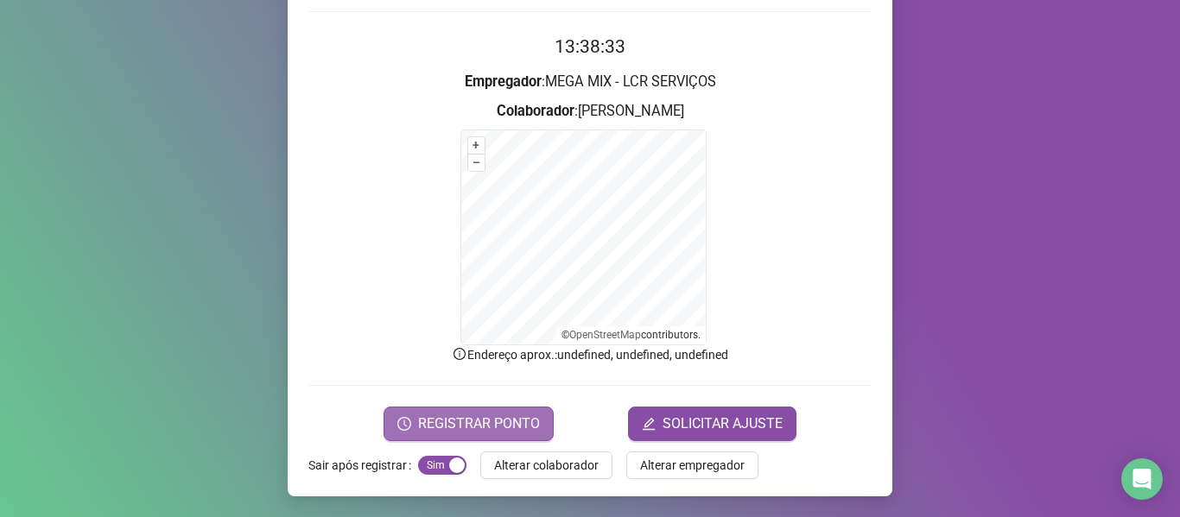
click at [537, 417] on button "REGISTRAR PONTO" at bounding box center [468, 424] width 170 height 35
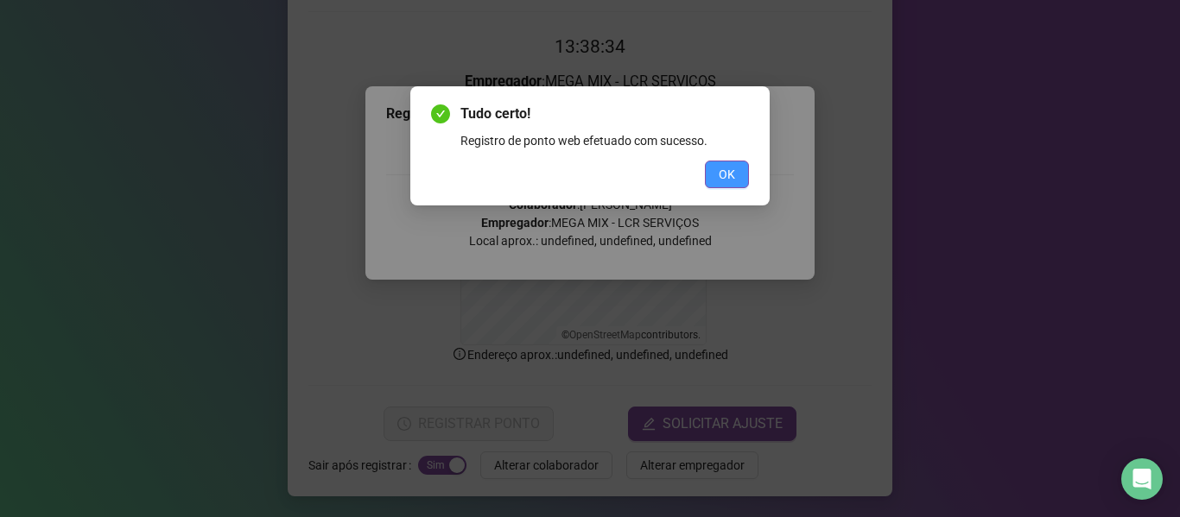
click at [723, 171] on span "OK" at bounding box center [727, 174] width 16 height 19
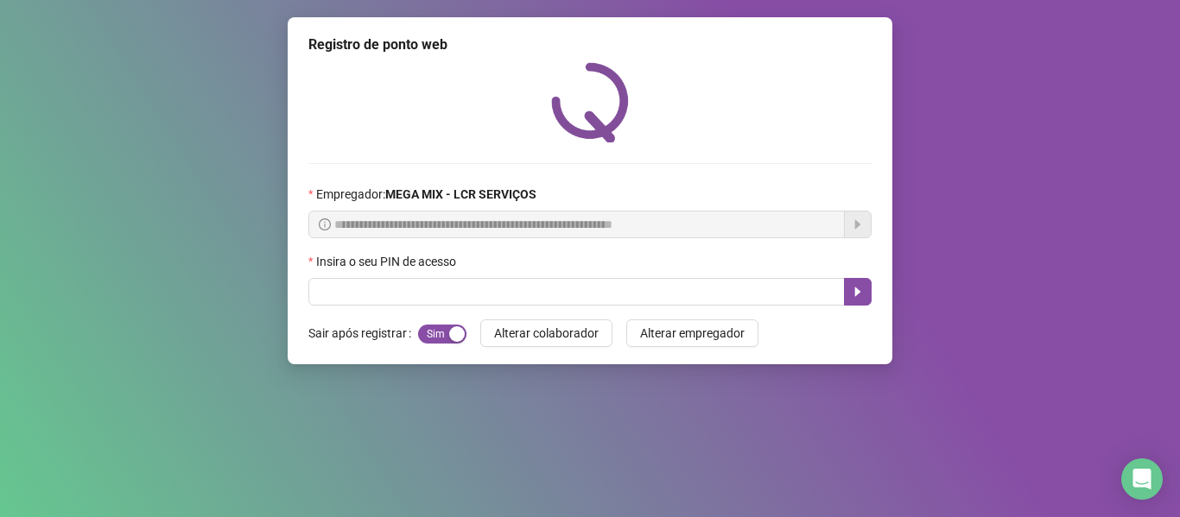
scroll to position [0, 0]
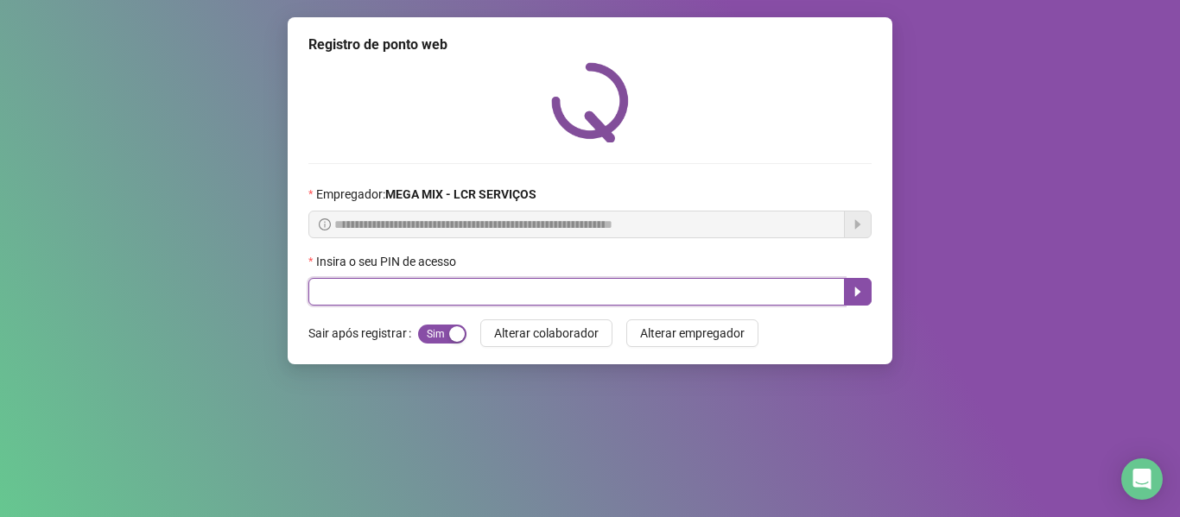
click at [639, 283] on input "text" at bounding box center [576, 292] width 536 height 28
type input "*****"
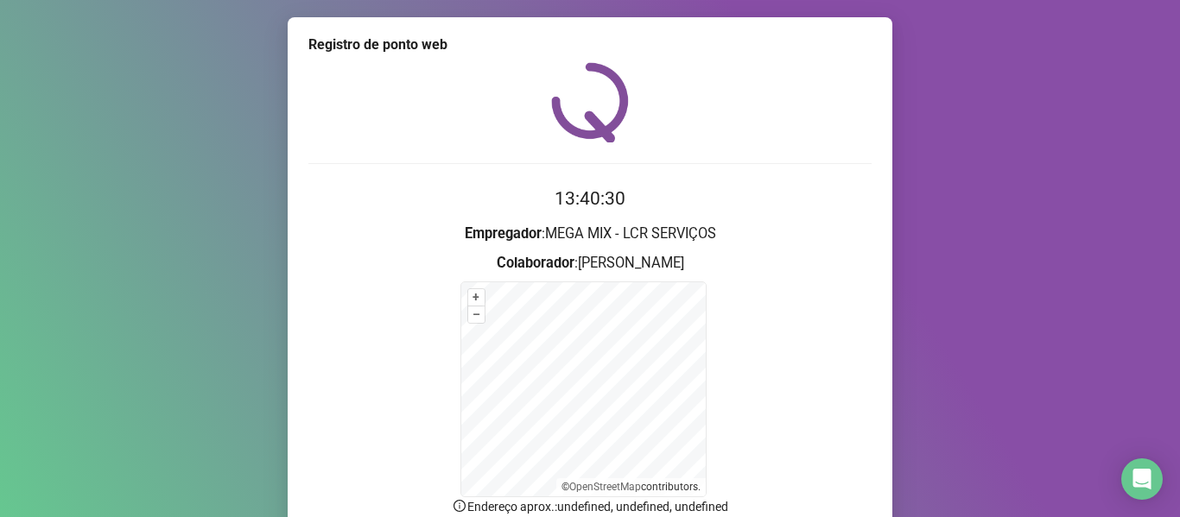
scroll to position [152, 0]
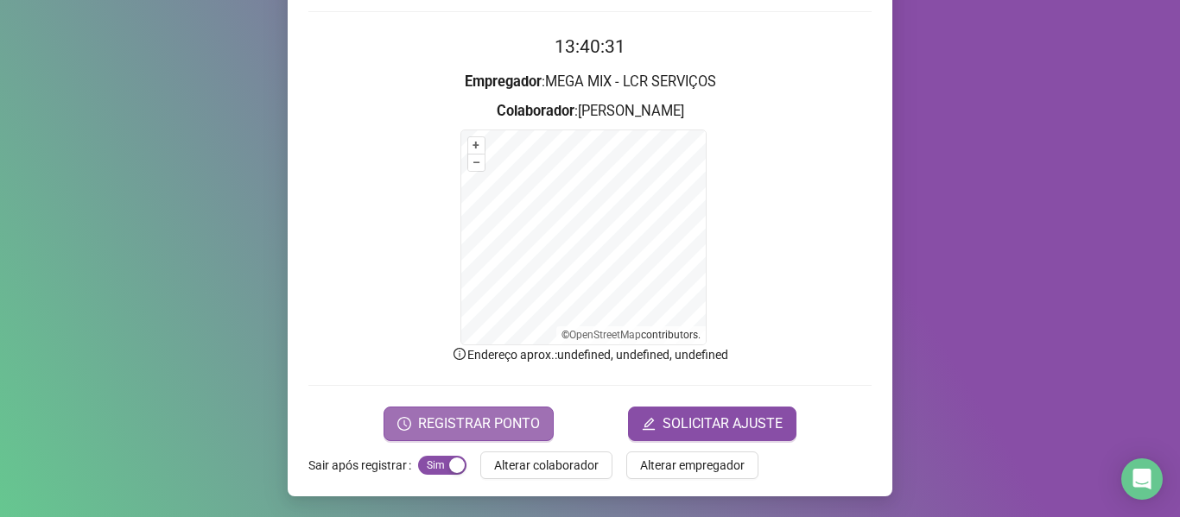
click at [466, 416] on span "REGISTRAR PONTO" at bounding box center [479, 424] width 122 height 21
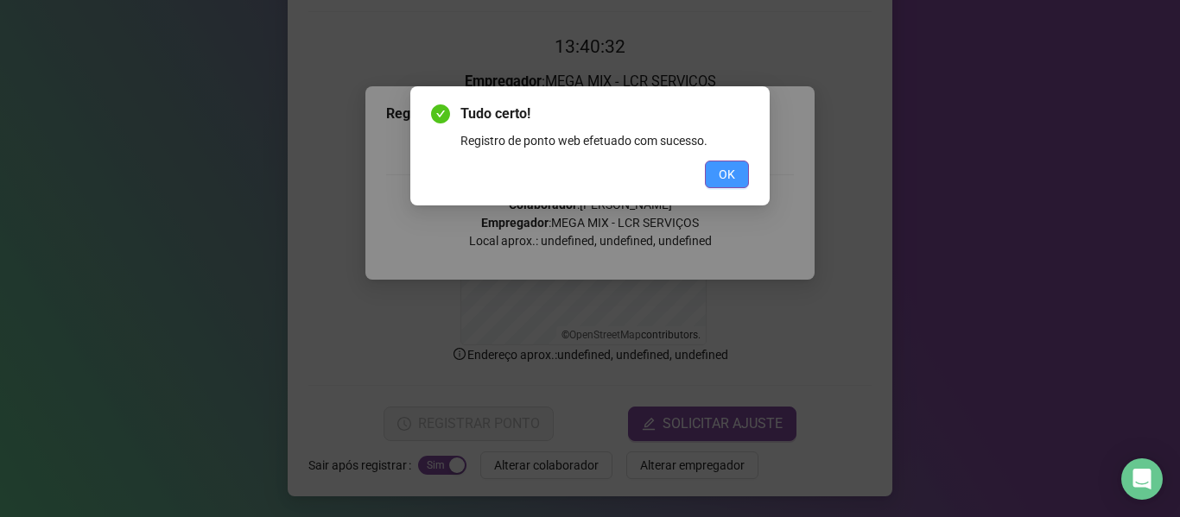
click at [718, 169] on button "OK" at bounding box center [727, 175] width 44 height 28
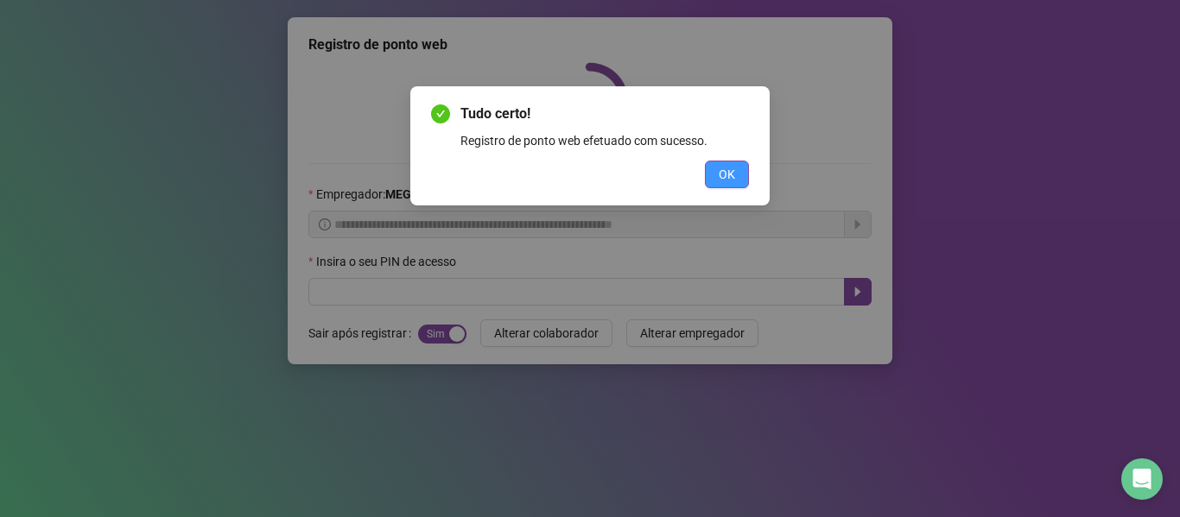
scroll to position [0, 0]
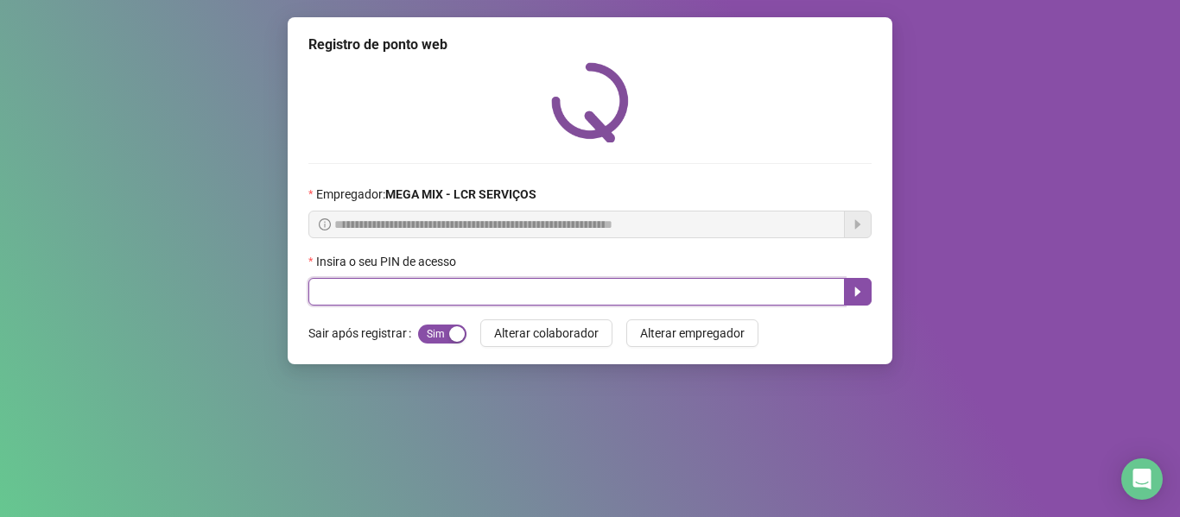
click at [687, 295] on input "text" at bounding box center [576, 292] width 536 height 28
type input "*****"
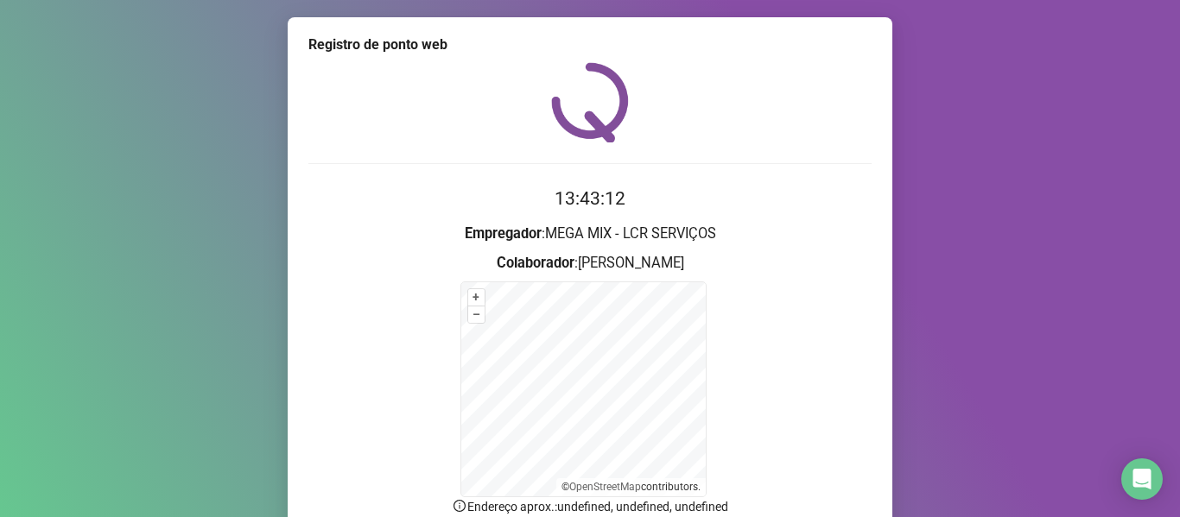
scroll to position [152, 0]
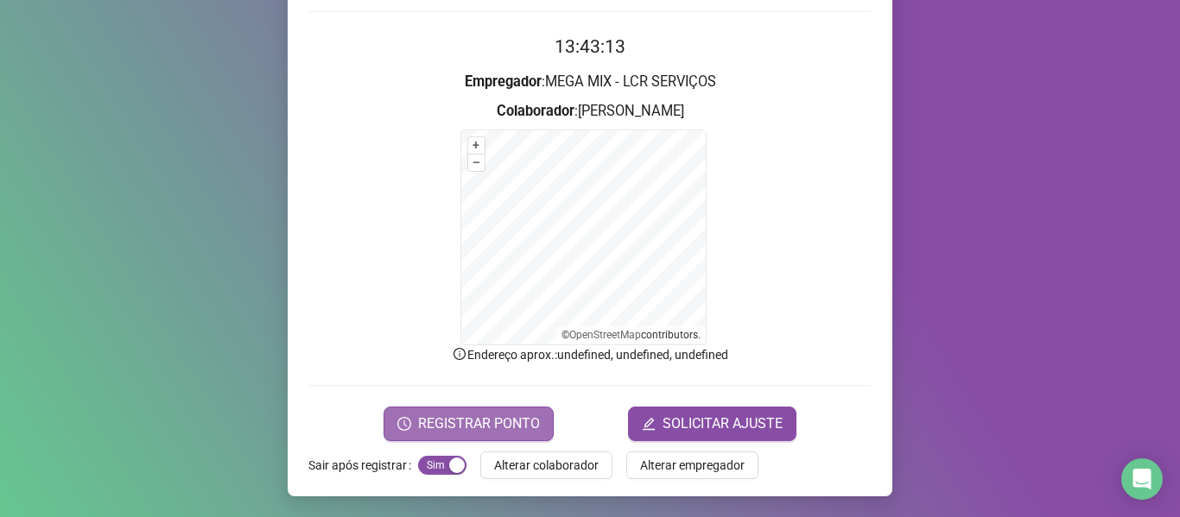
click at [516, 419] on span "REGISTRAR PONTO" at bounding box center [479, 424] width 122 height 21
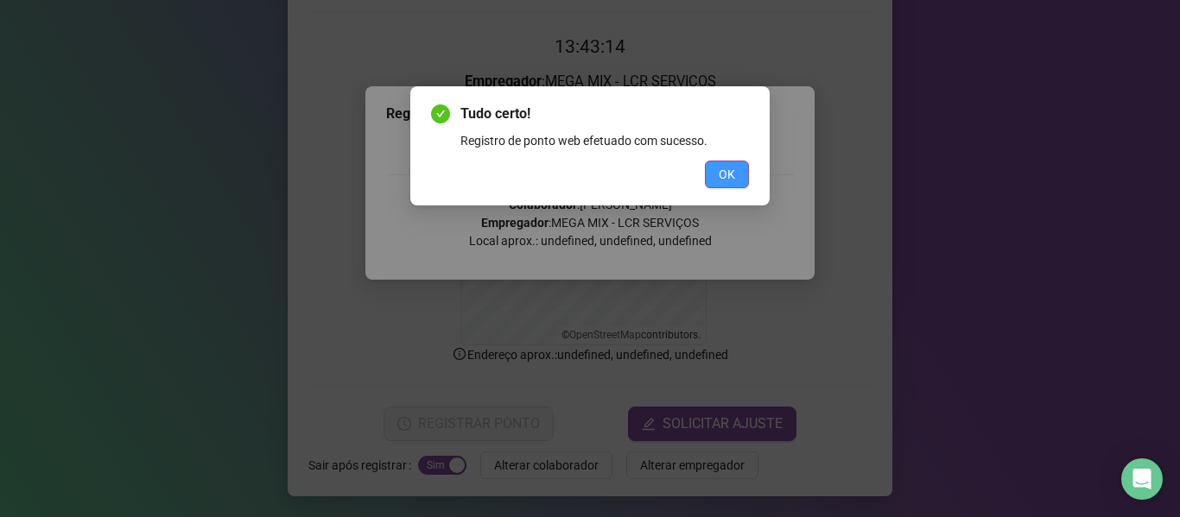
click at [732, 170] on span "OK" at bounding box center [727, 174] width 16 height 19
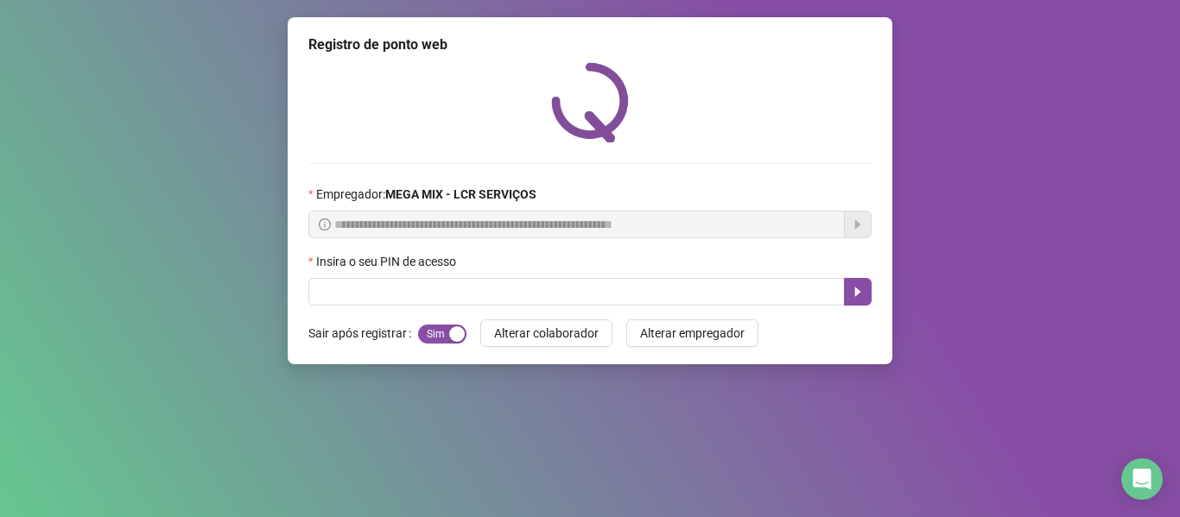
scroll to position [0, 0]
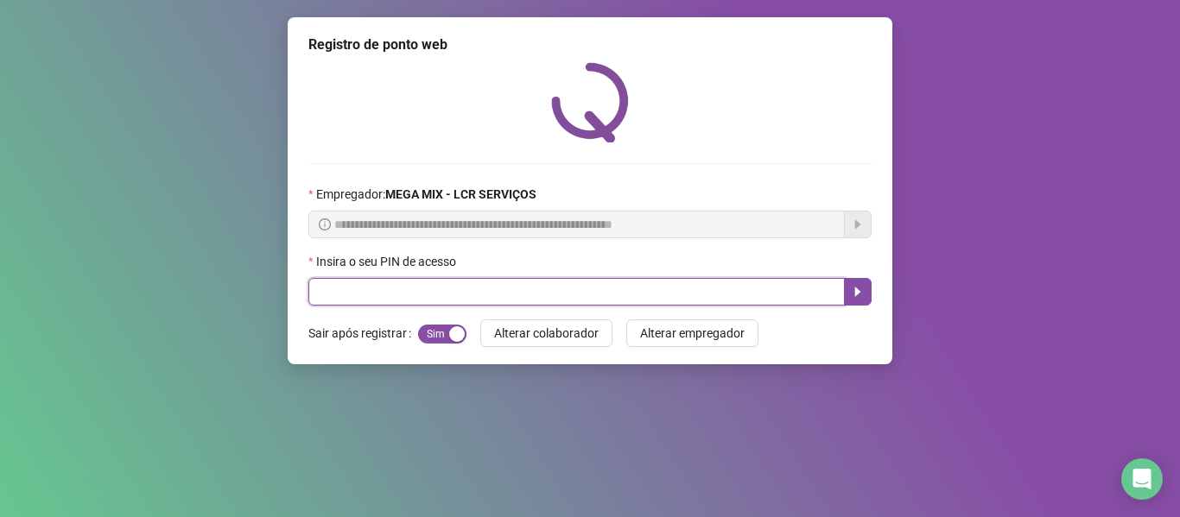
click at [595, 293] on input "text" at bounding box center [576, 292] width 536 height 28
type input "*****"
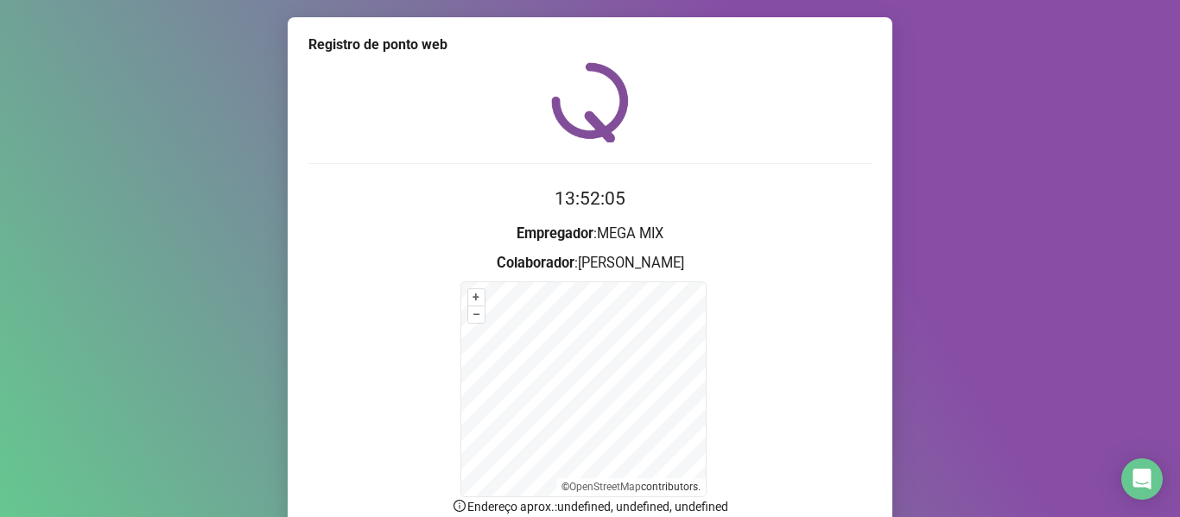
scroll to position [152, 0]
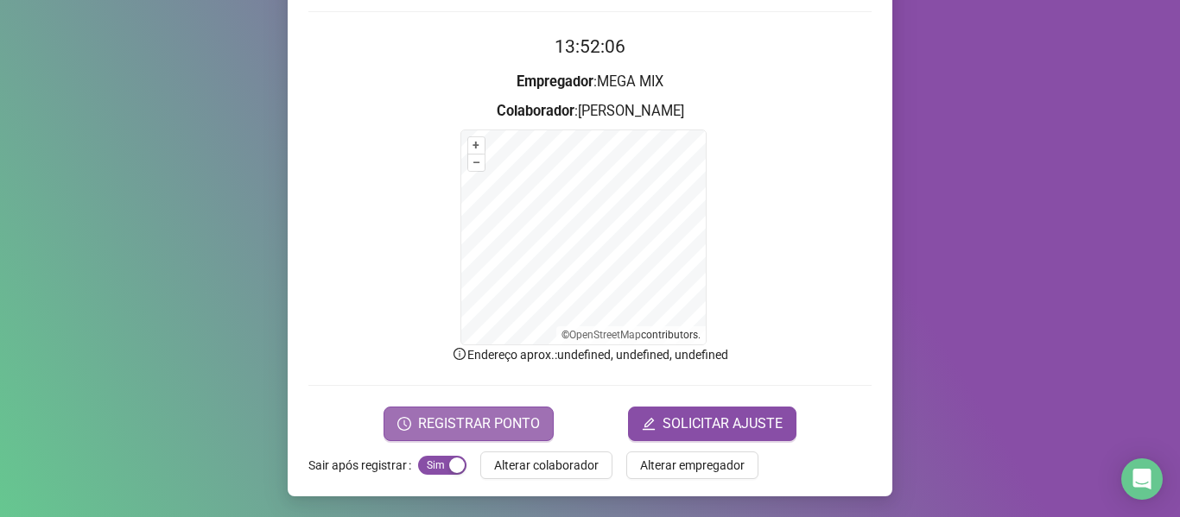
click at [510, 421] on span "REGISTRAR PONTO" at bounding box center [479, 424] width 122 height 21
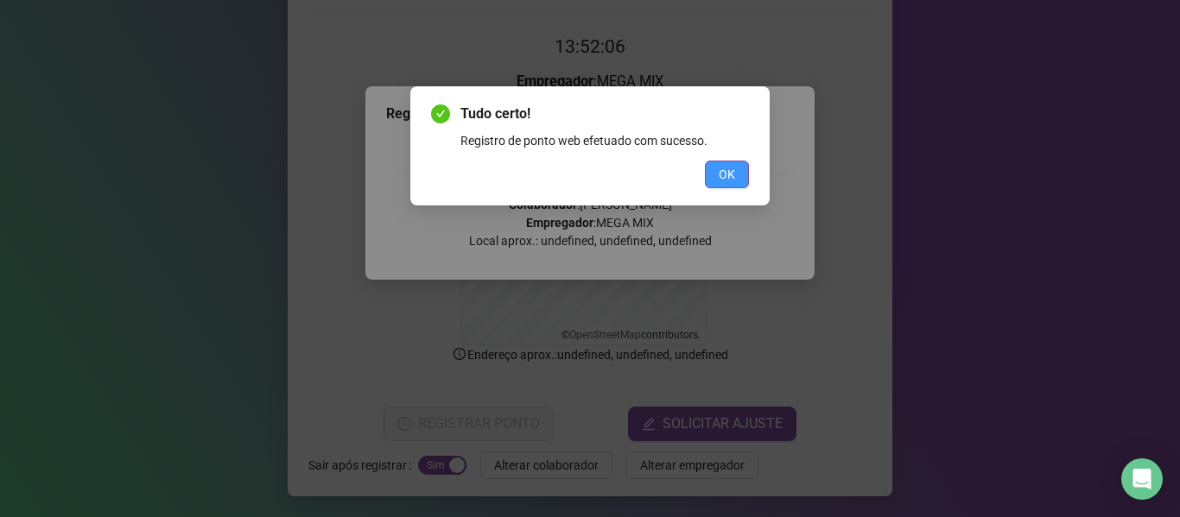
click at [726, 167] on span "OK" at bounding box center [727, 174] width 16 height 19
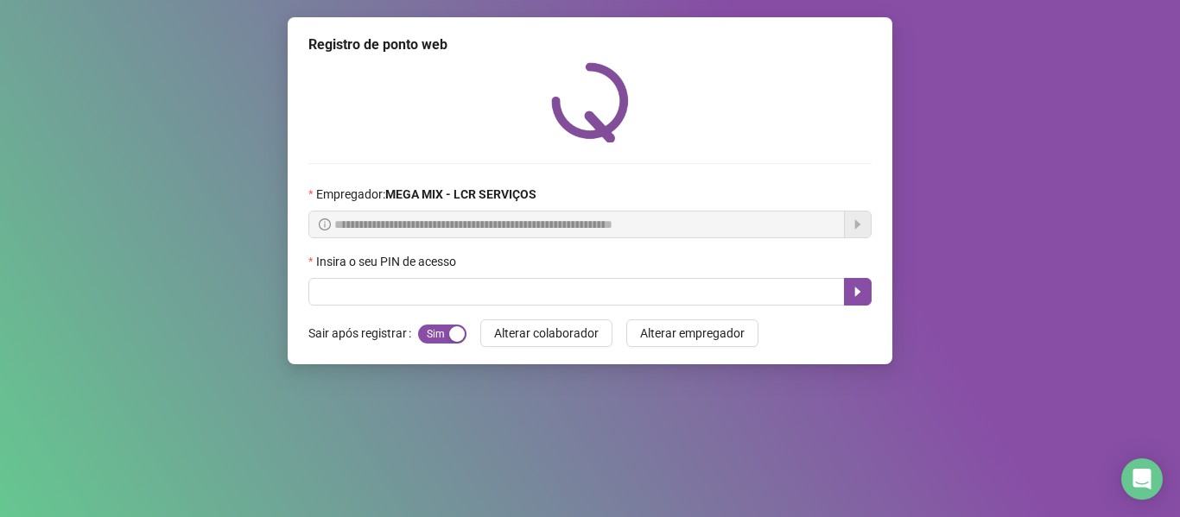
click at [992, 302] on div "**********" at bounding box center [590, 258] width 1180 height 517
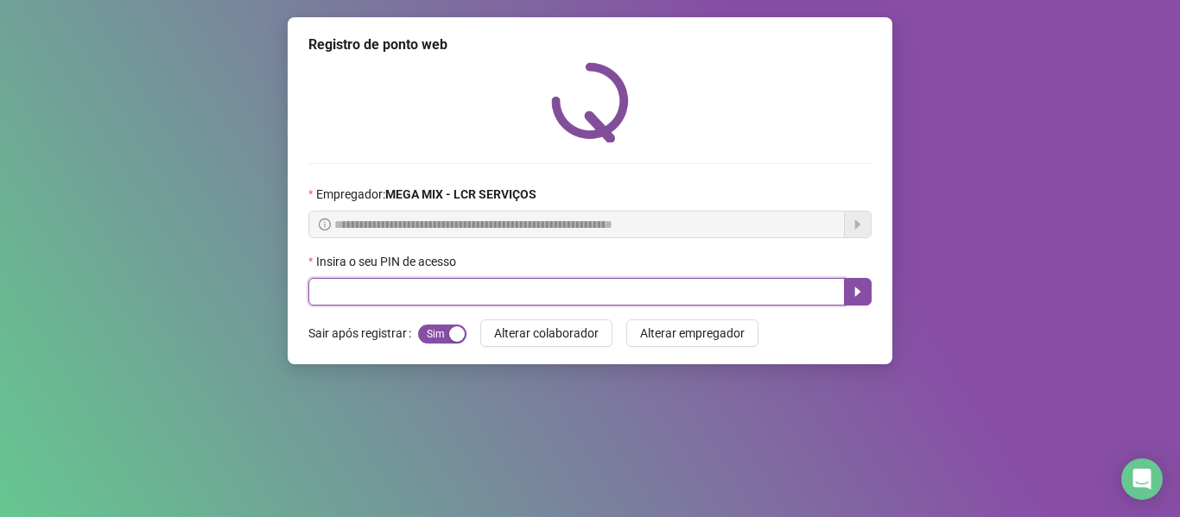
click at [682, 301] on input "text" at bounding box center [576, 292] width 536 height 28
type input "*****"
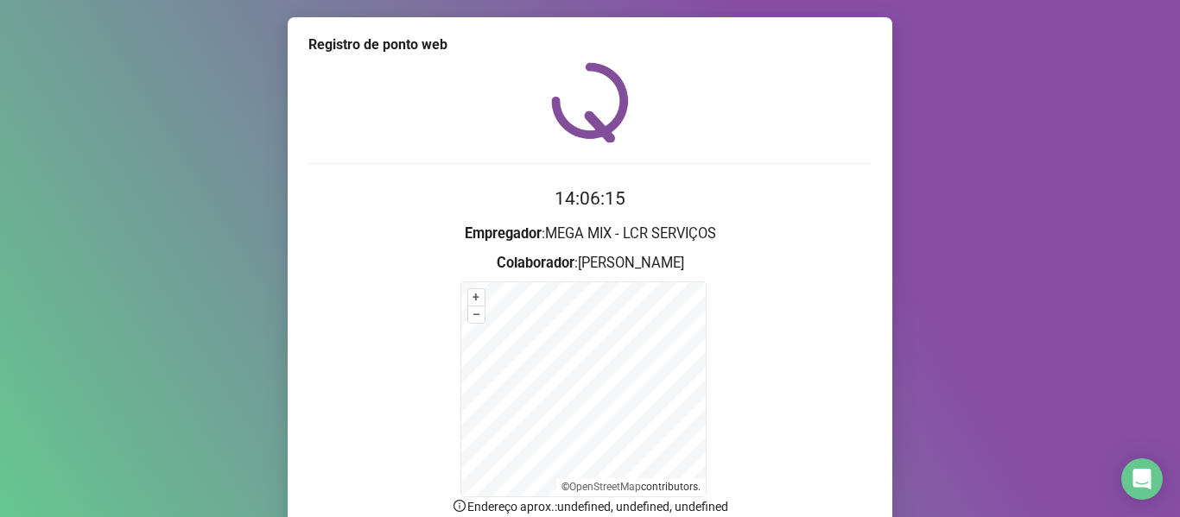
scroll to position [152, 0]
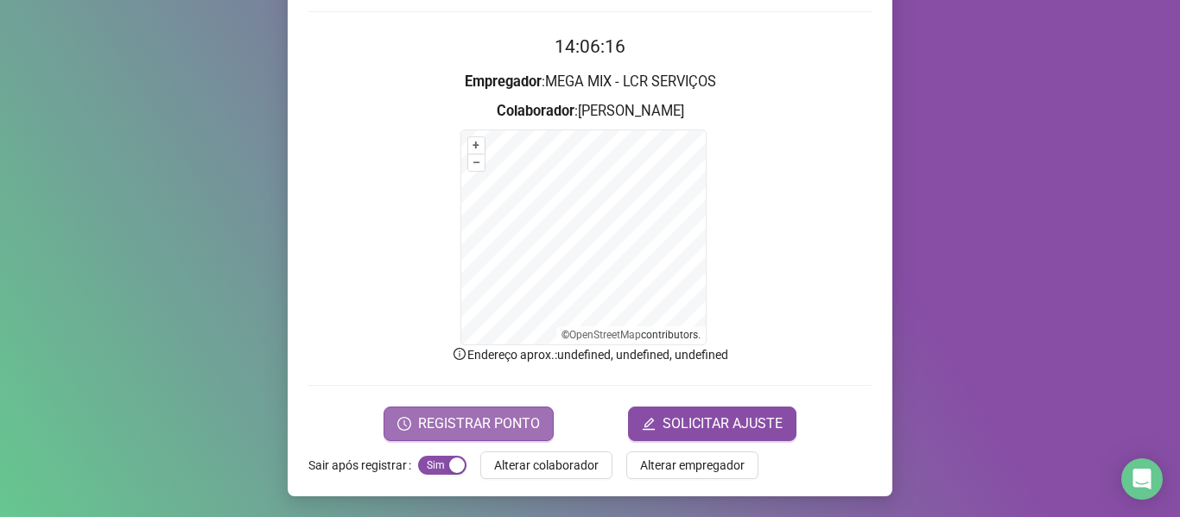
click at [418, 414] on span "REGISTRAR PONTO" at bounding box center [479, 424] width 122 height 21
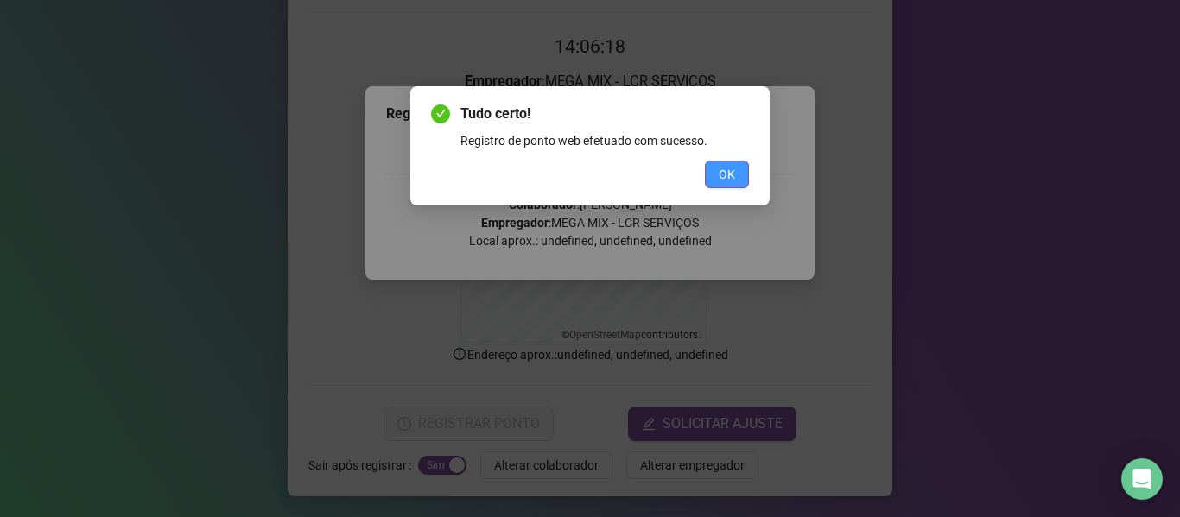
click at [735, 181] on button "OK" at bounding box center [727, 175] width 44 height 28
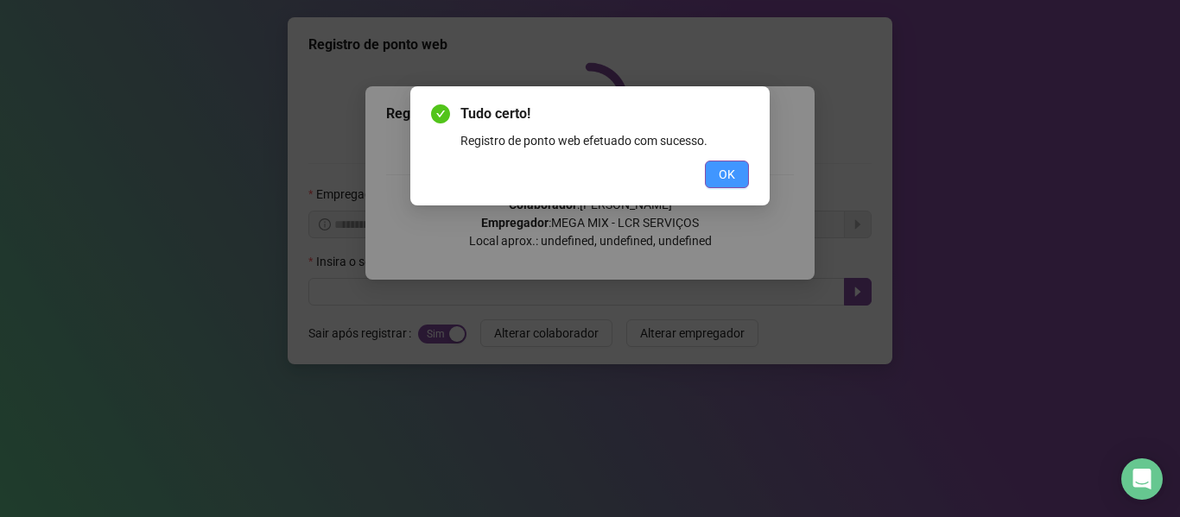
scroll to position [0, 0]
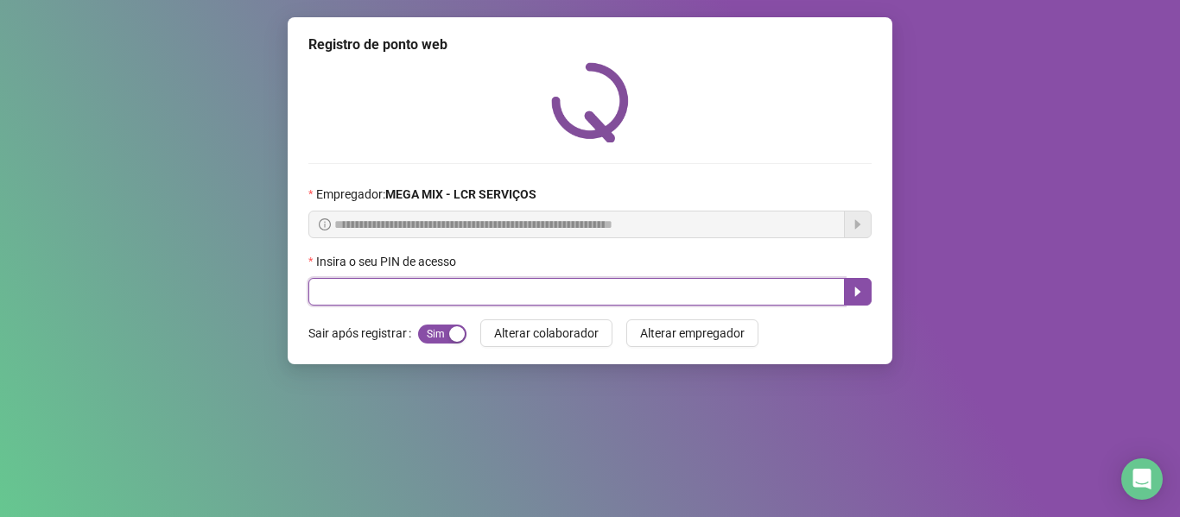
click at [351, 289] on input "text" at bounding box center [576, 292] width 536 height 28
type input "*****"
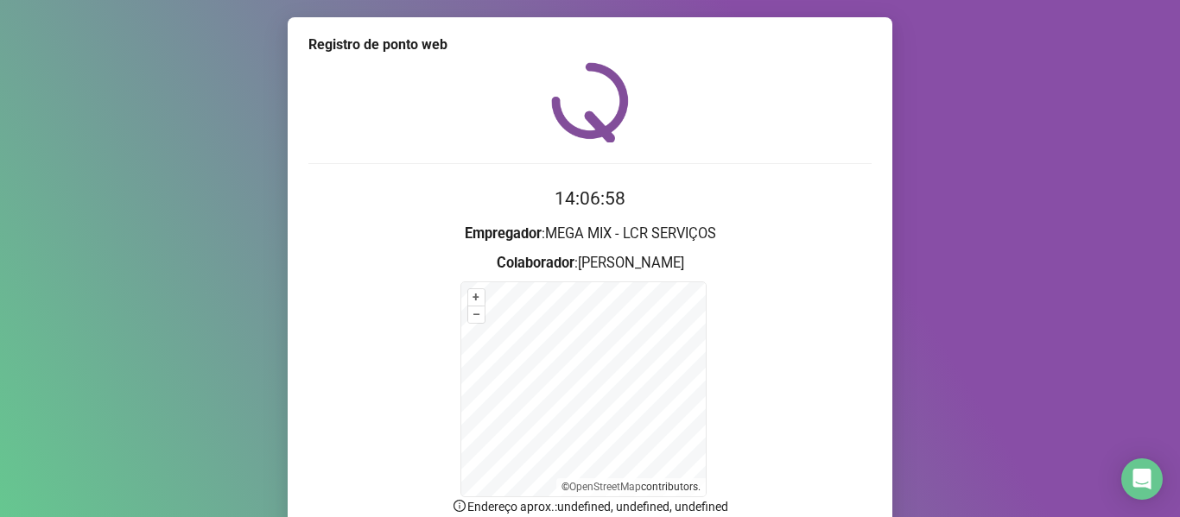
scroll to position [152, 0]
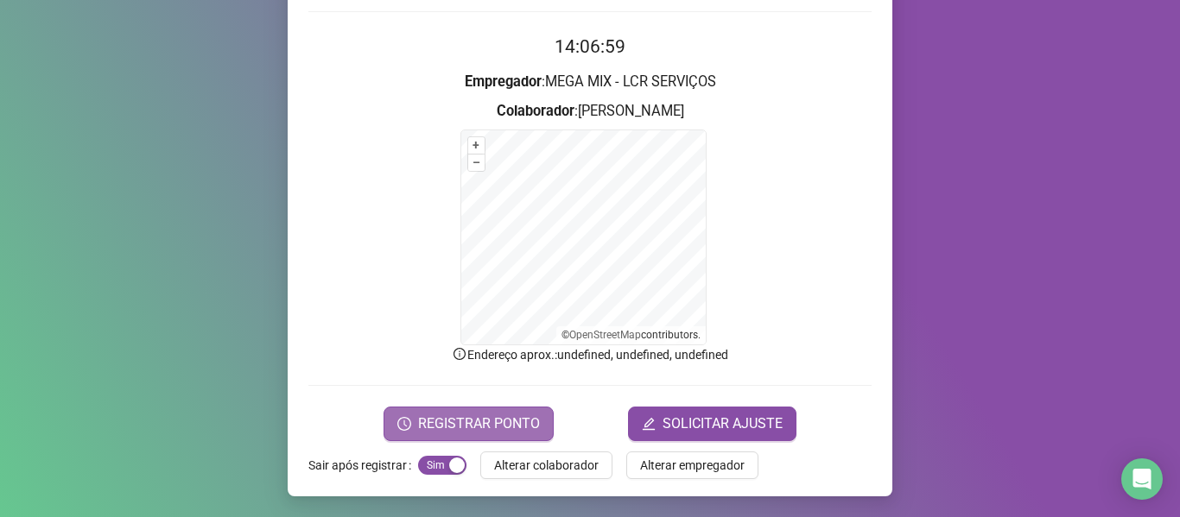
click at [460, 421] on span "REGISTRAR PONTO" at bounding box center [479, 424] width 122 height 21
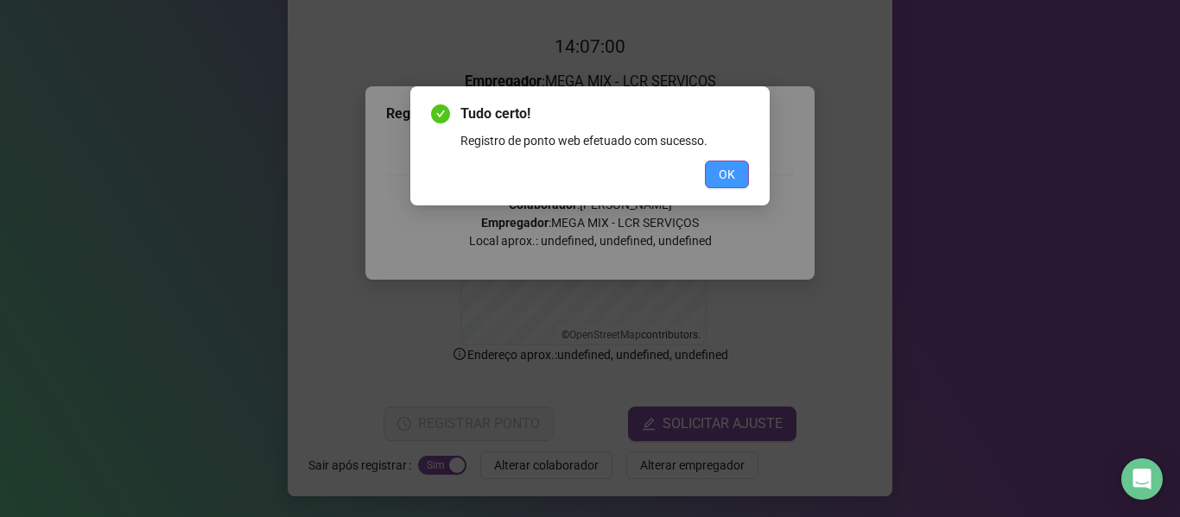
click at [721, 171] on span "OK" at bounding box center [727, 174] width 16 height 19
